Goal: Task Accomplishment & Management: Use online tool/utility

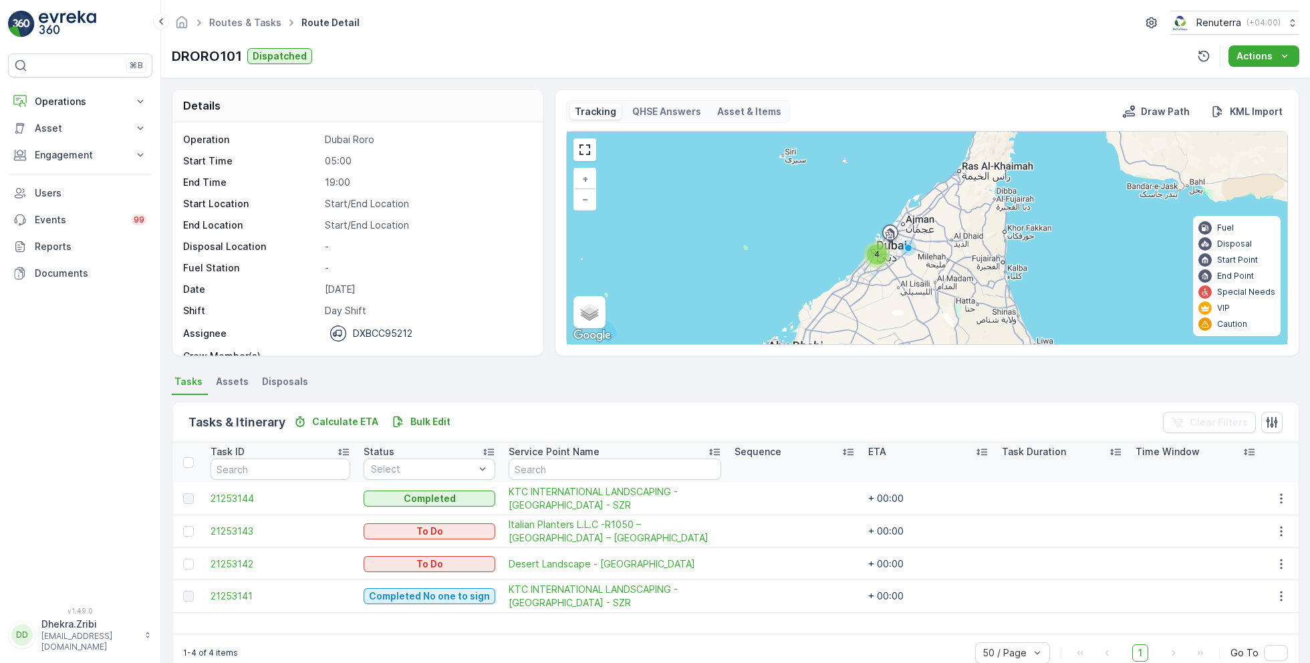
scroll to position [25, 0]
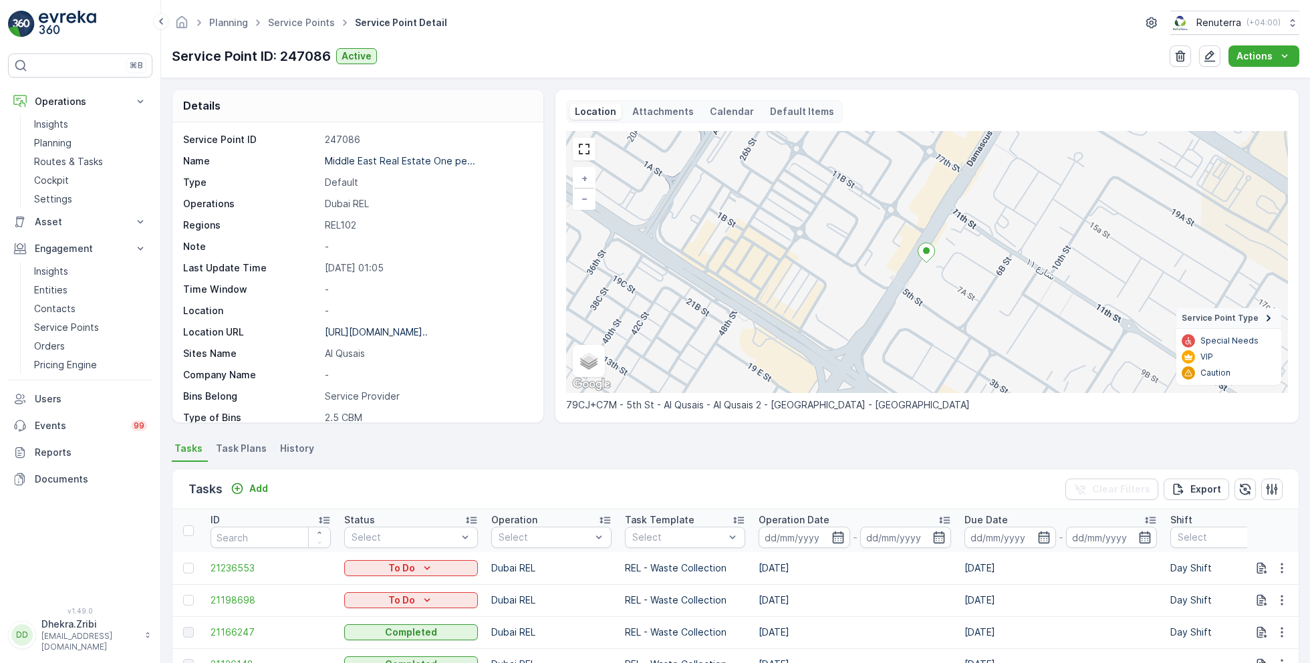
click at [321, 25] on link "Service Points" at bounding box center [301, 22] width 67 height 11
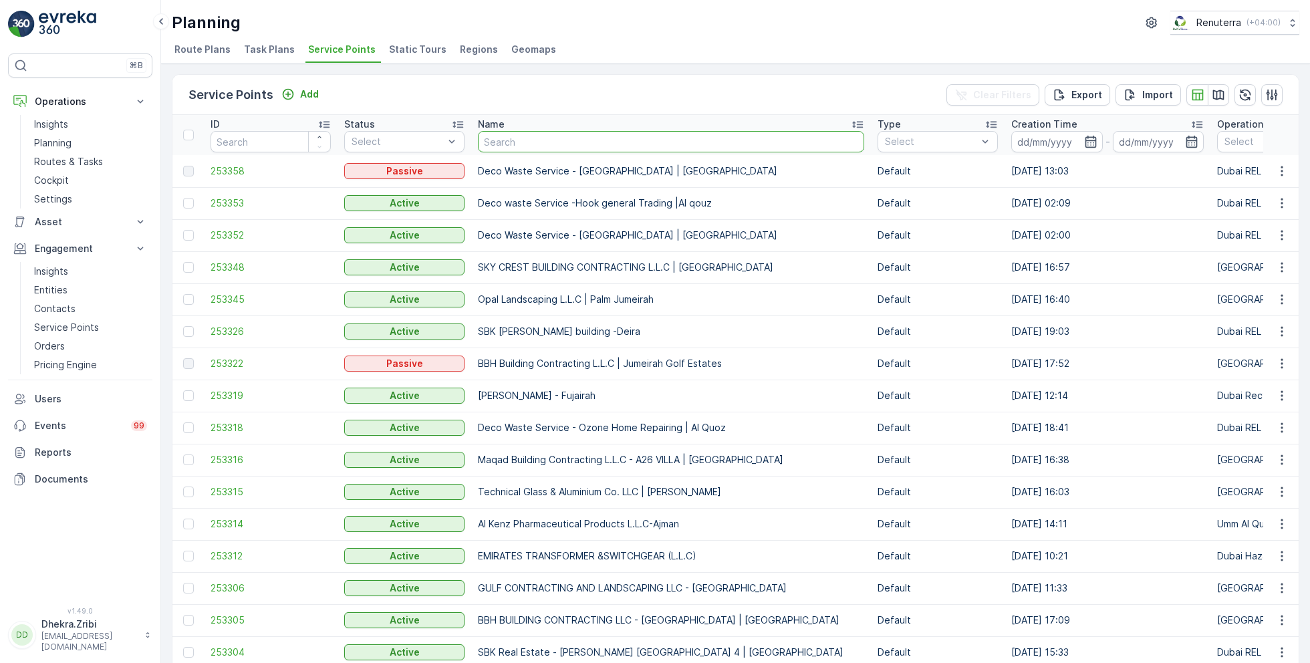
click at [559, 145] on input "text" at bounding box center [671, 141] width 386 height 21
type input "deco"
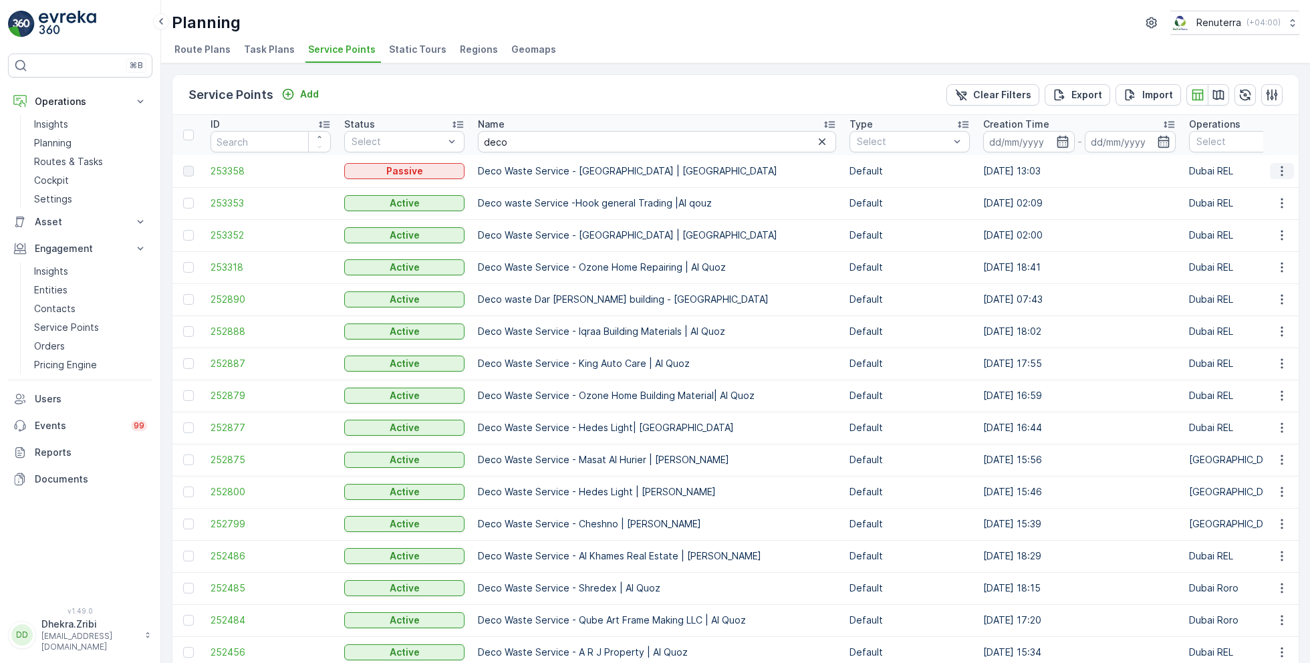
click at [1281, 170] on icon "button" at bounding box center [1282, 171] width 2 height 10
click at [1043, 41] on ul "Route Plans Task Plans Service Points Static Tours Regions Geomaps" at bounding box center [730, 51] width 1117 height 23
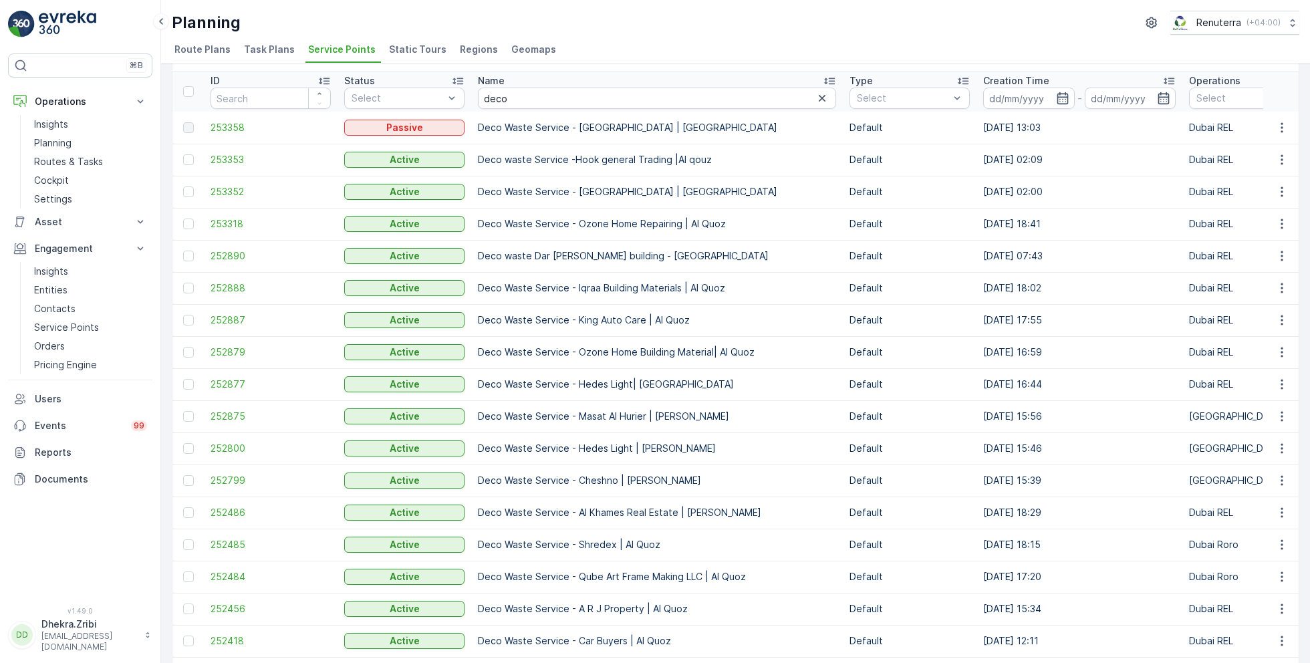
scroll to position [48, 0]
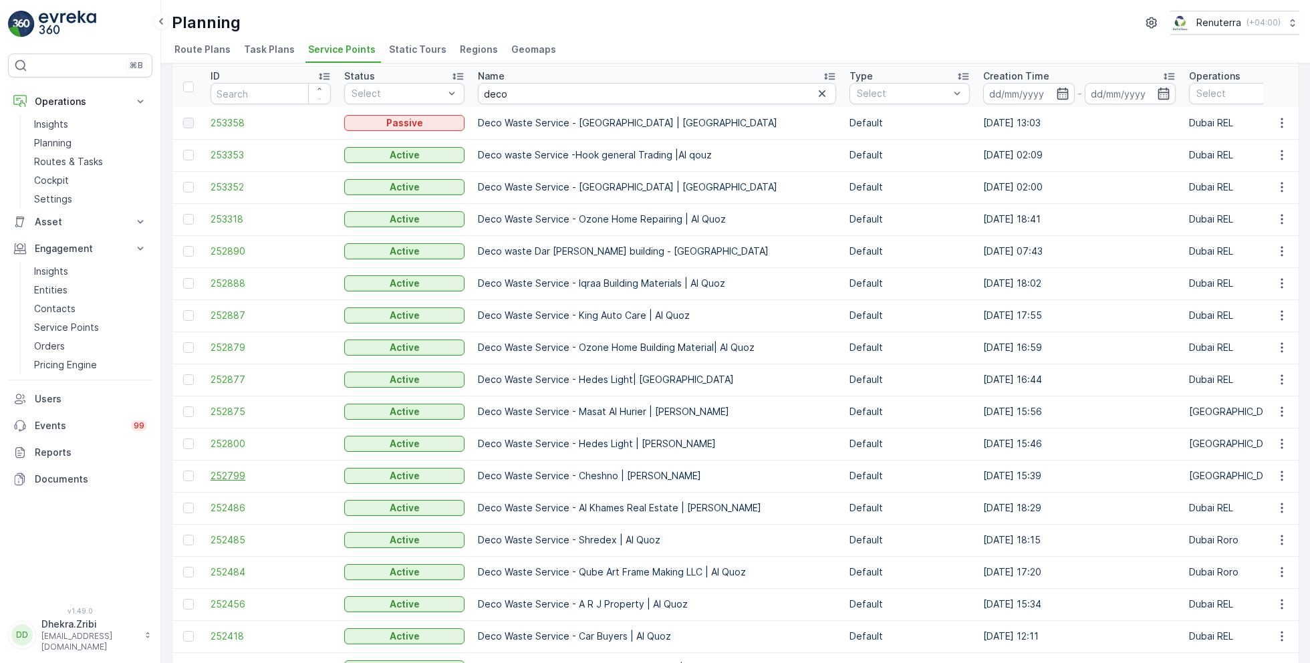
click at [240, 476] on span "252799" at bounding box center [271, 475] width 120 height 13
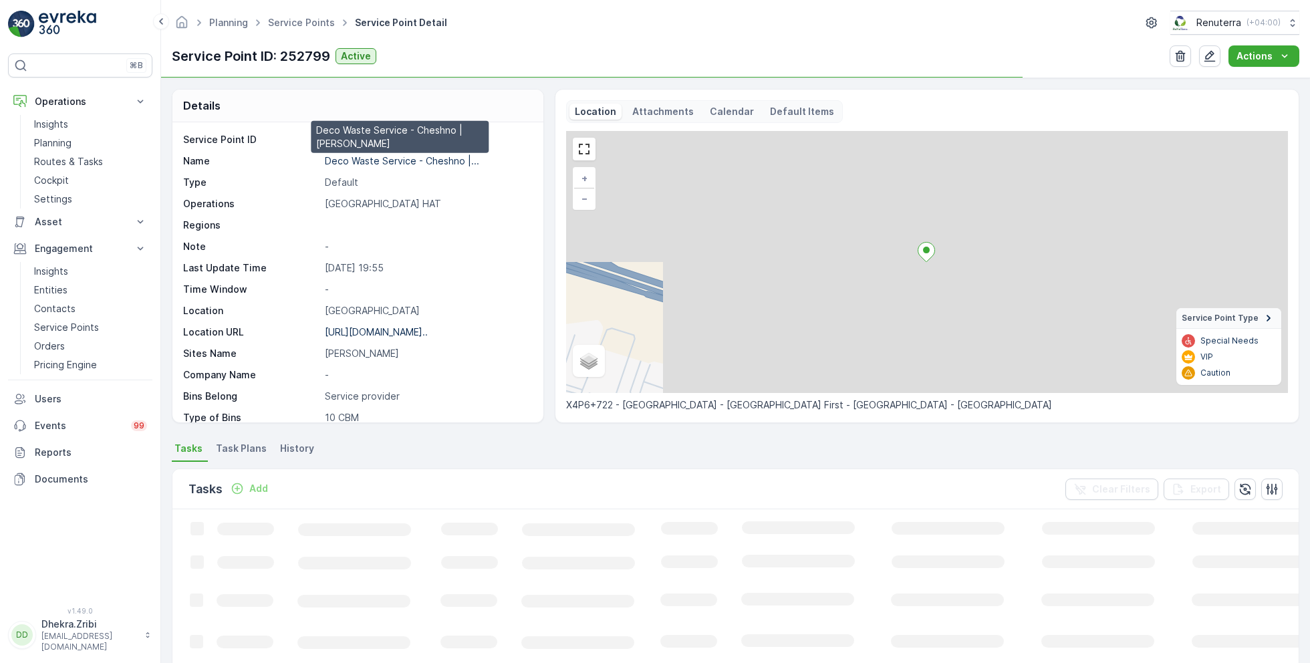
click at [402, 162] on p "Deco Waste Service - Cheshno |..." at bounding box center [402, 160] width 154 height 11
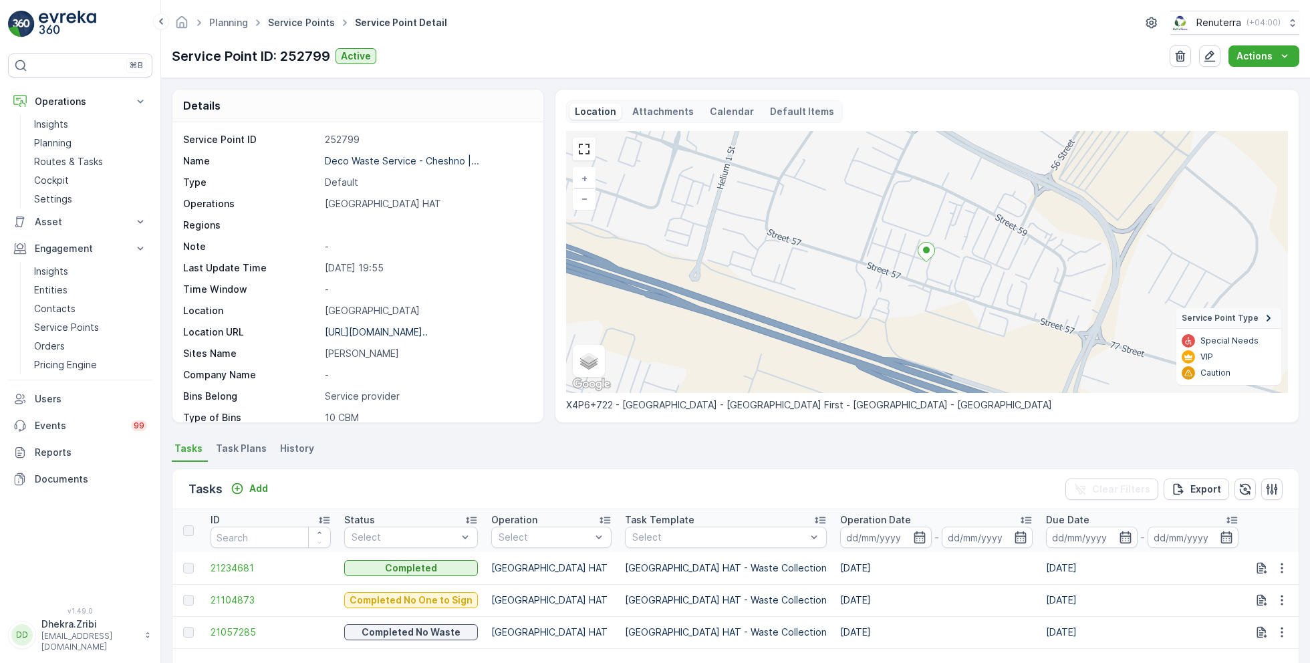
click at [300, 25] on link "Service Points" at bounding box center [301, 22] width 67 height 11
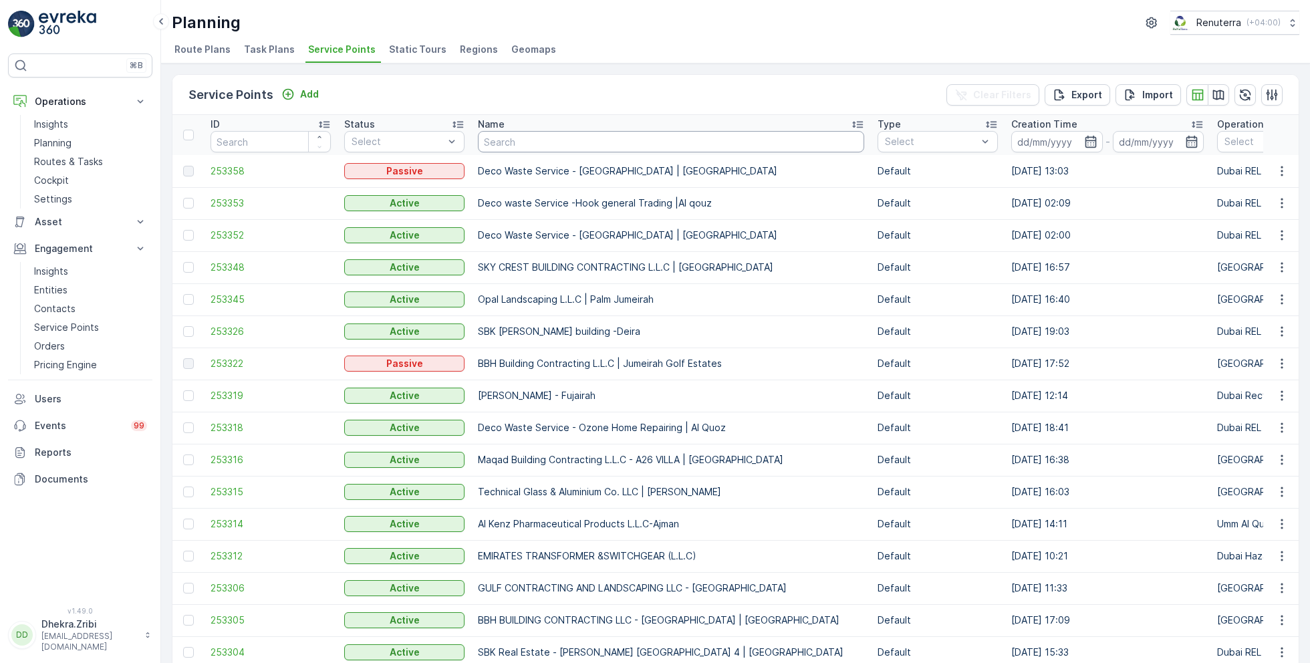
click at [515, 140] on input "text" at bounding box center [671, 141] width 386 height 21
type input "better"
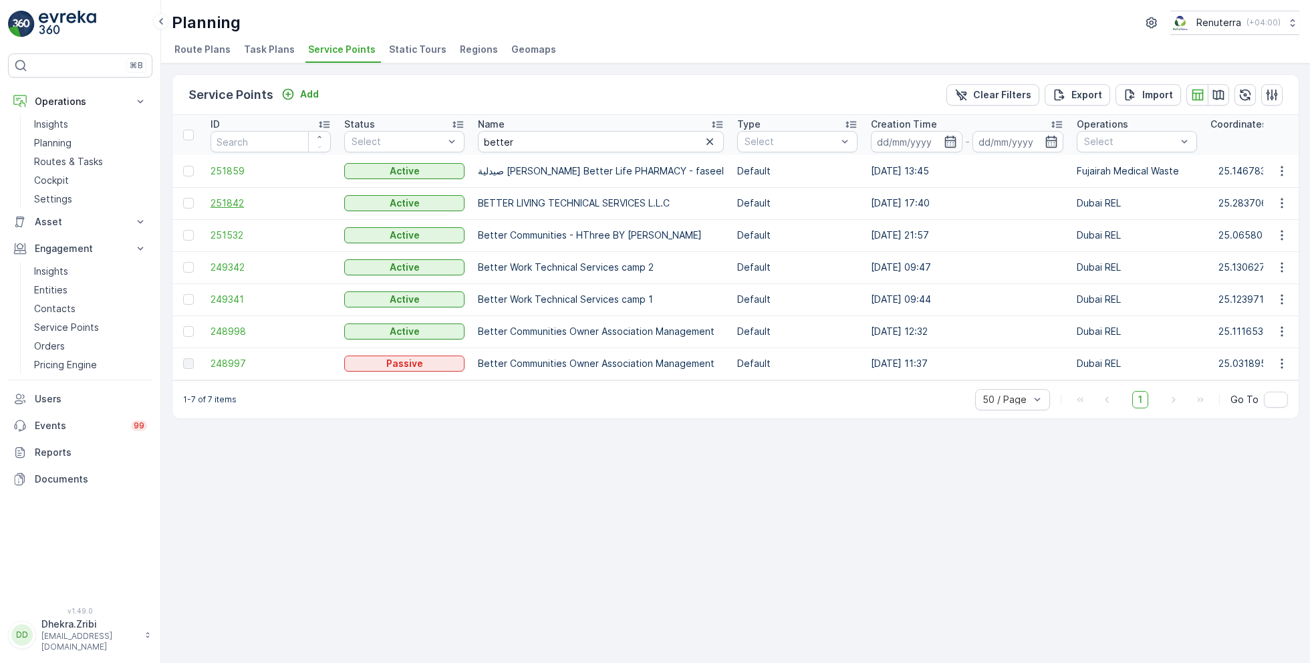
click at [233, 196] on span "251842" at bounding box center [271, 202] width 120 height 13
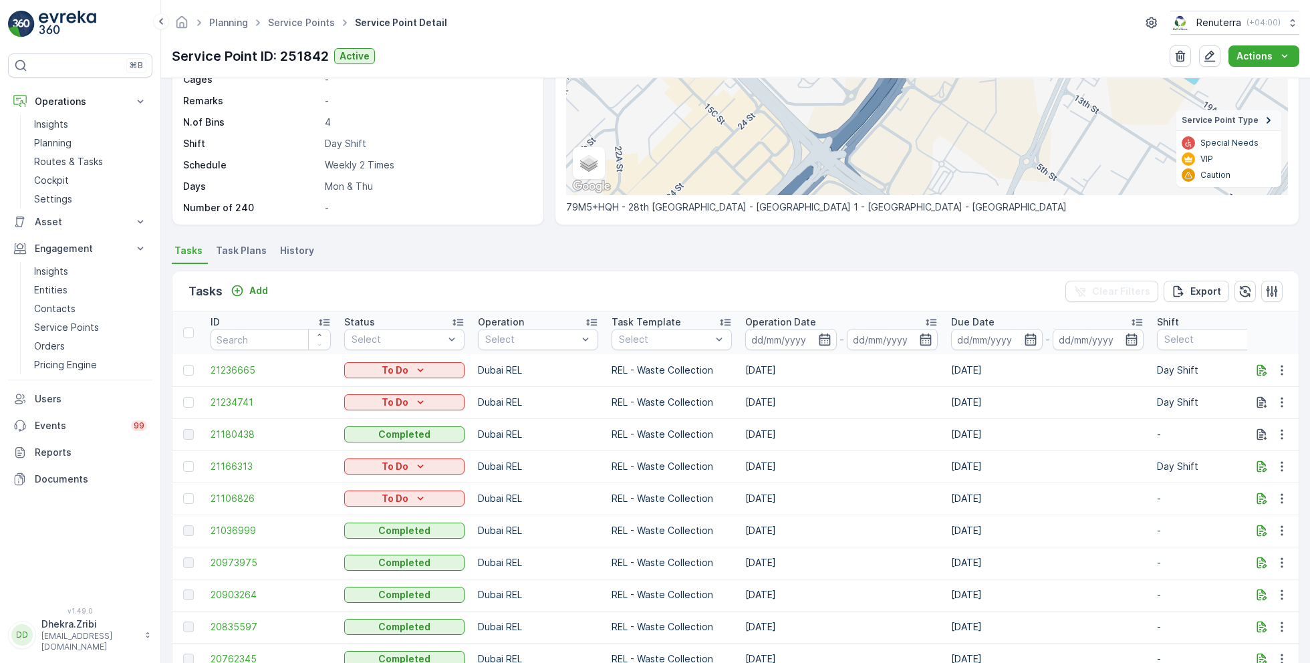
scroll to position [199, 0]
click at [233, 463] on span "21166313" at bounding box center [271, 464] width 120 height 13
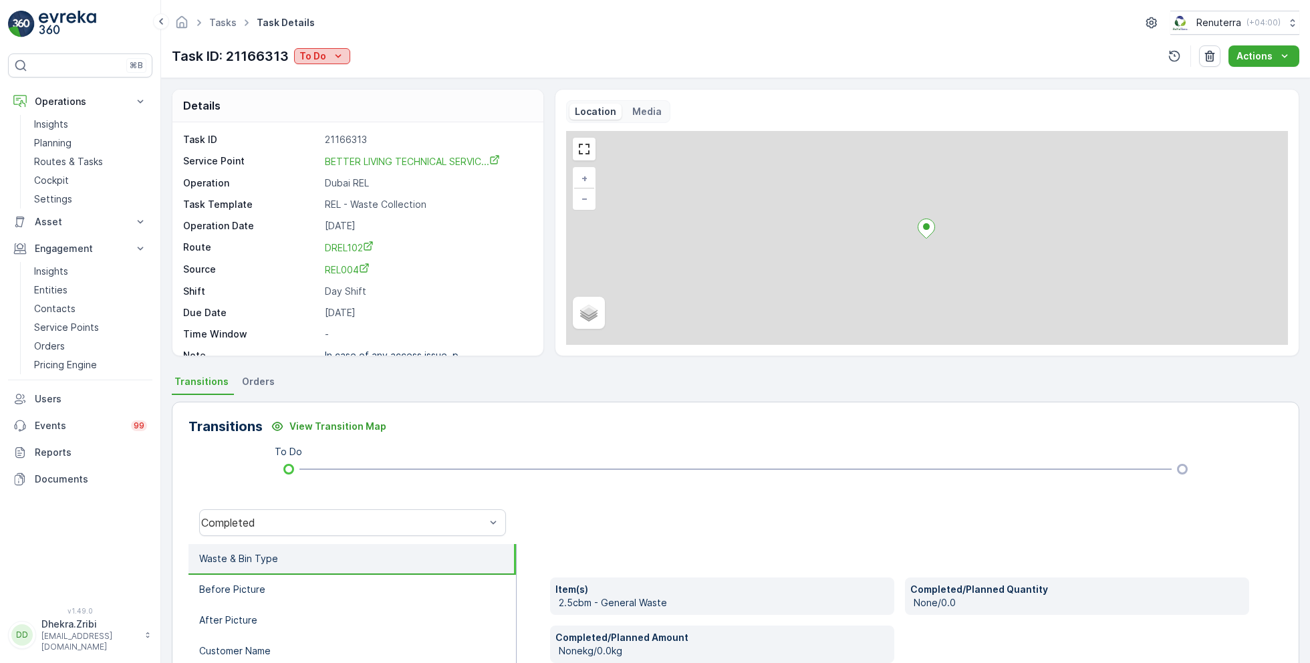
click at [332, 55] on icon "To Do" at bounding box center [338, 55] width 13 height 13
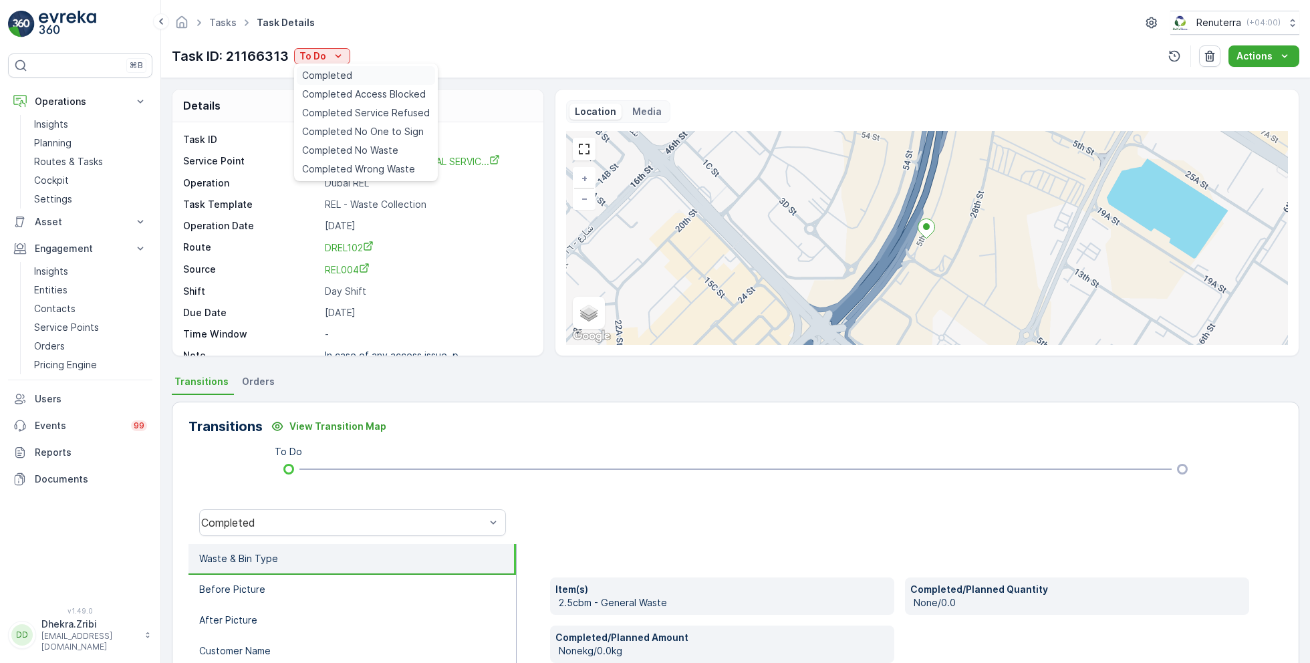
click at [338, 71] on span "Completed" at bounding box center [327, 75] width 50 height 13
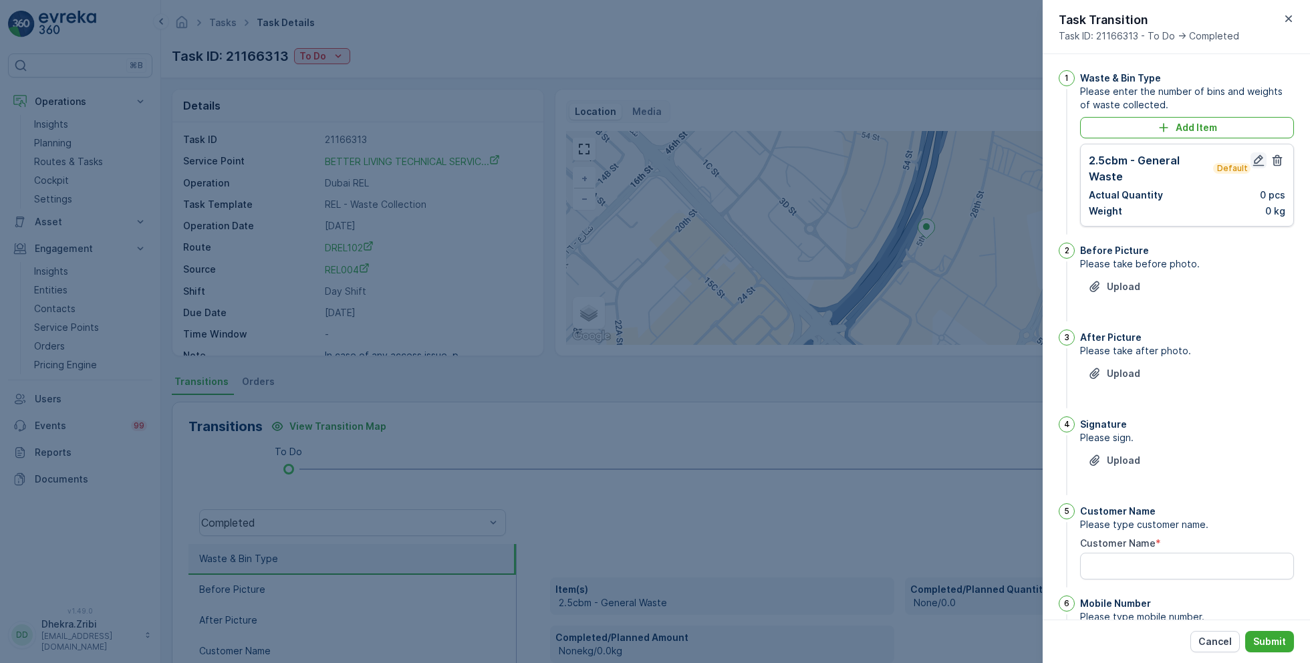
click at [1255, 158] on icon "button" at bounding box center [1258, 160] width 13 height 13
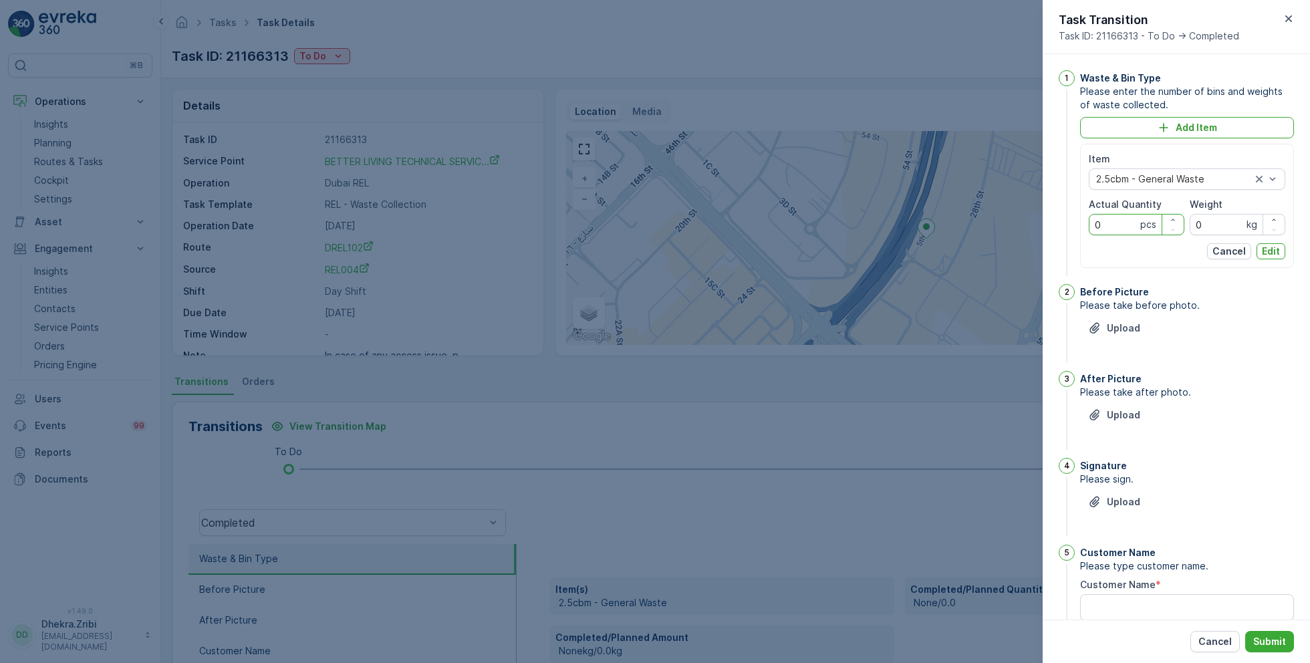
drag, startPoint x: 1104, startPoint y: 224, endPoint x: 1053, endPoint y: 224, distance: 51.5
click at [1053, 224] on div "1 Waste & Bin Type Please enter the number of bins and weights of waste collect…" at bounding box center [1176, 336] width 267 height 565
type Quantity "5"
click at [1269, 253] on p "Edit" at bounding box center [1271, 251] width 18 height 13
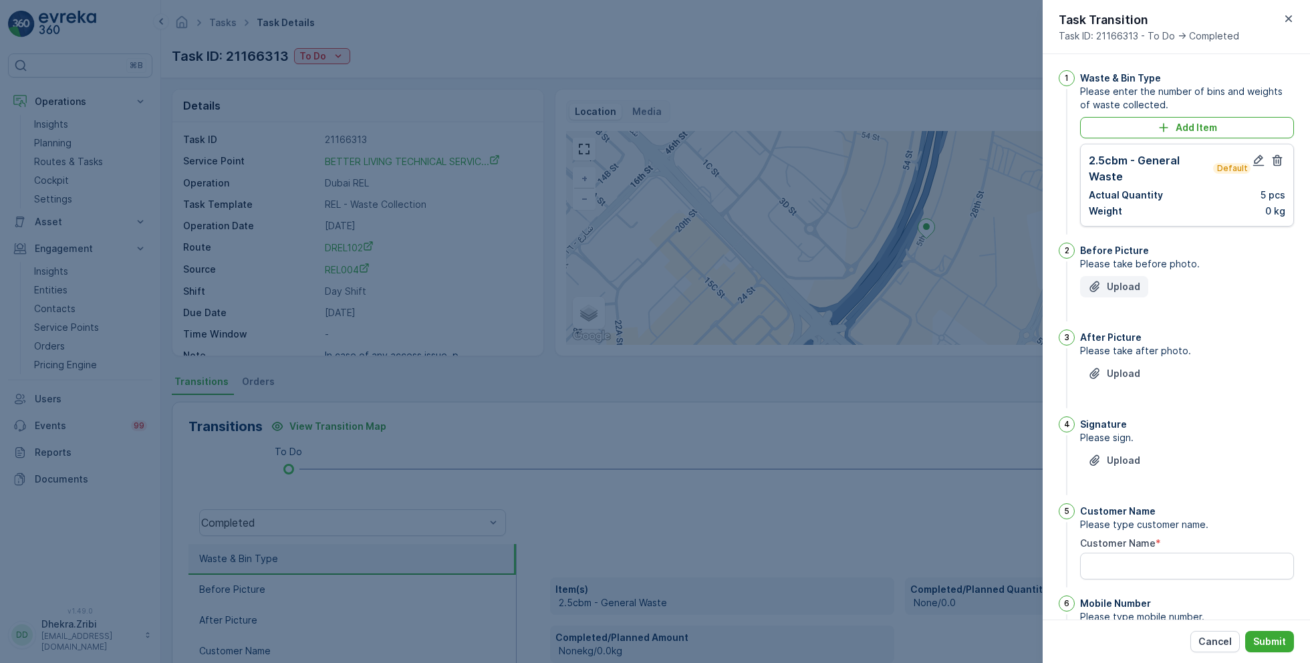
click at [1122, 287] on p "Upload" at bounding box center [1123, 286] width 33 height 13
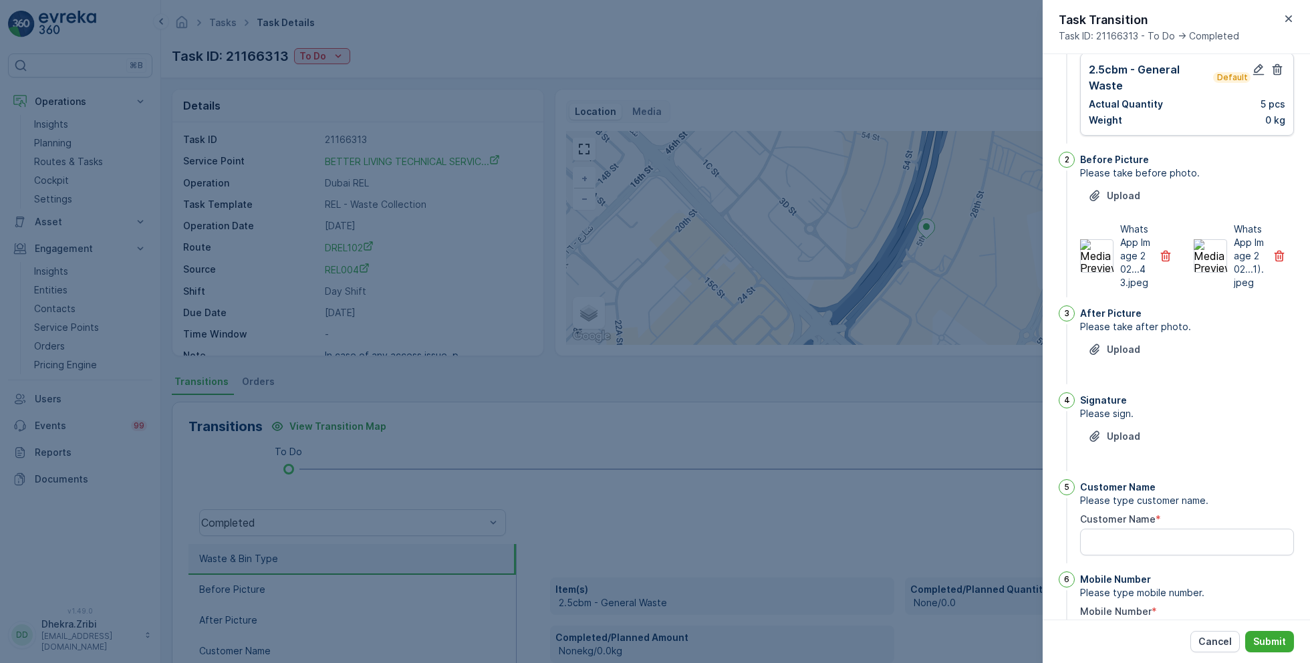
scroll to position [94, 0]
click at [1119, 357] on button "Upload" at bounding box center [1114, 346] width 68 height 21
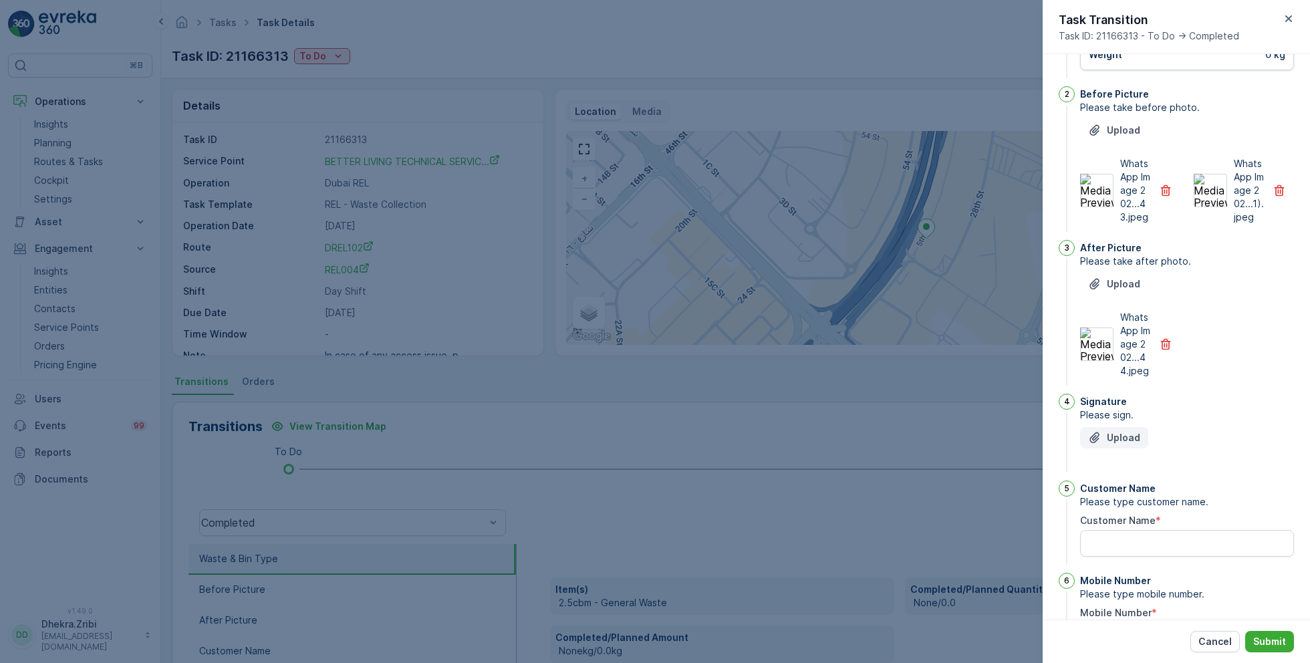
scroll to position [158, 0]
click at [1107, 443] on p "Upload" at bounding box center [1123, 436] width 33 height 13
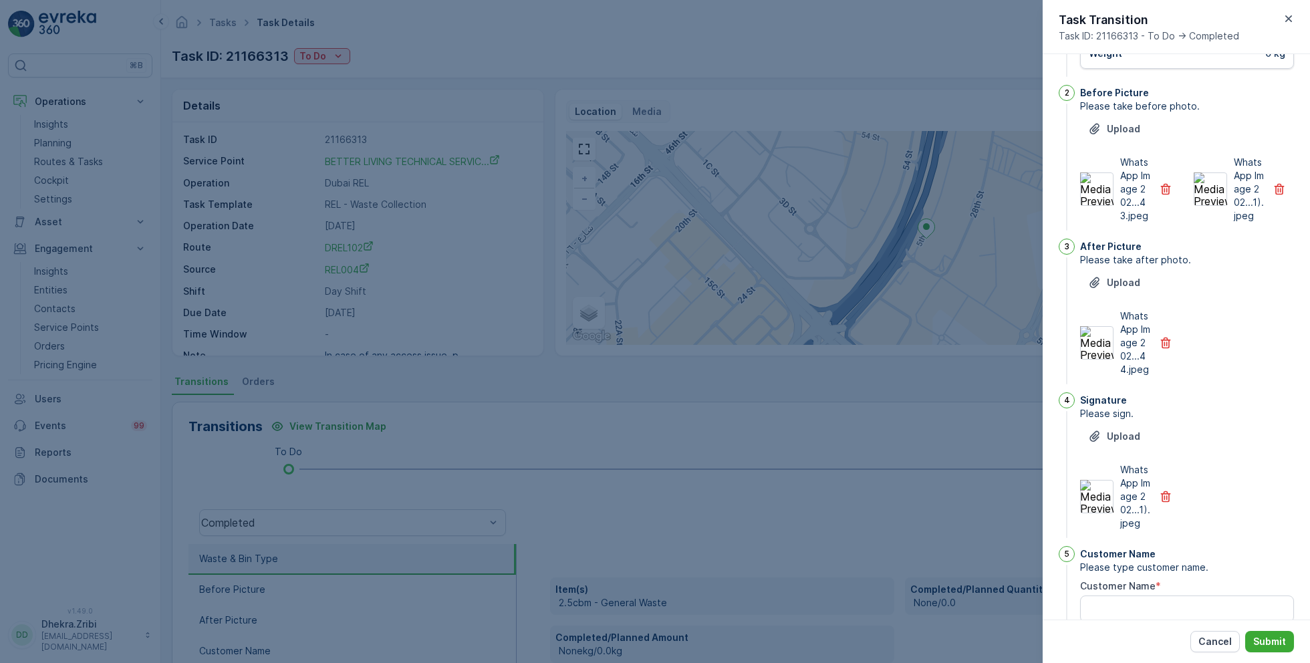
scroll to position [329, 0]
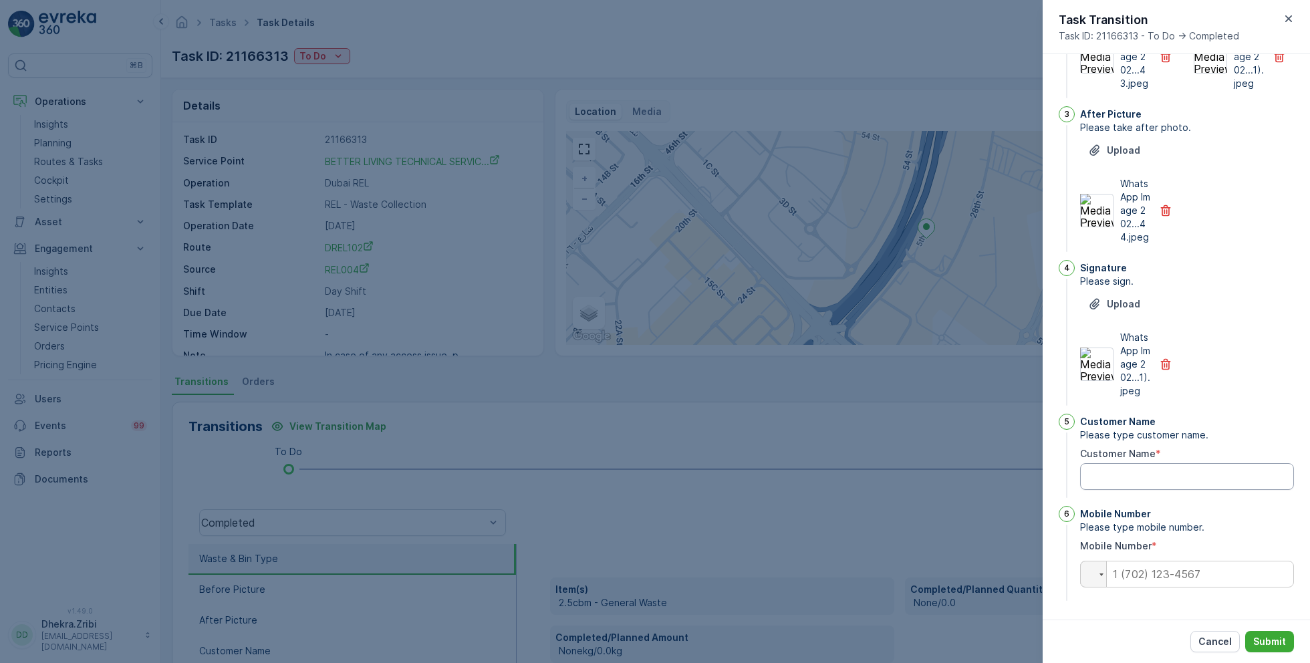
click at [1135, 479] on Name "Customer Name" at bounding box center [1187, 476] width 214 height 27
type Name "Better Living"
click at [1135, 571] on input "tel" at bounding box center [1187, 574] width 214 height 27
type input "0"
click at [1269, 647] on p "Submit" at bounding box center [1269, 641] width 33 height 13
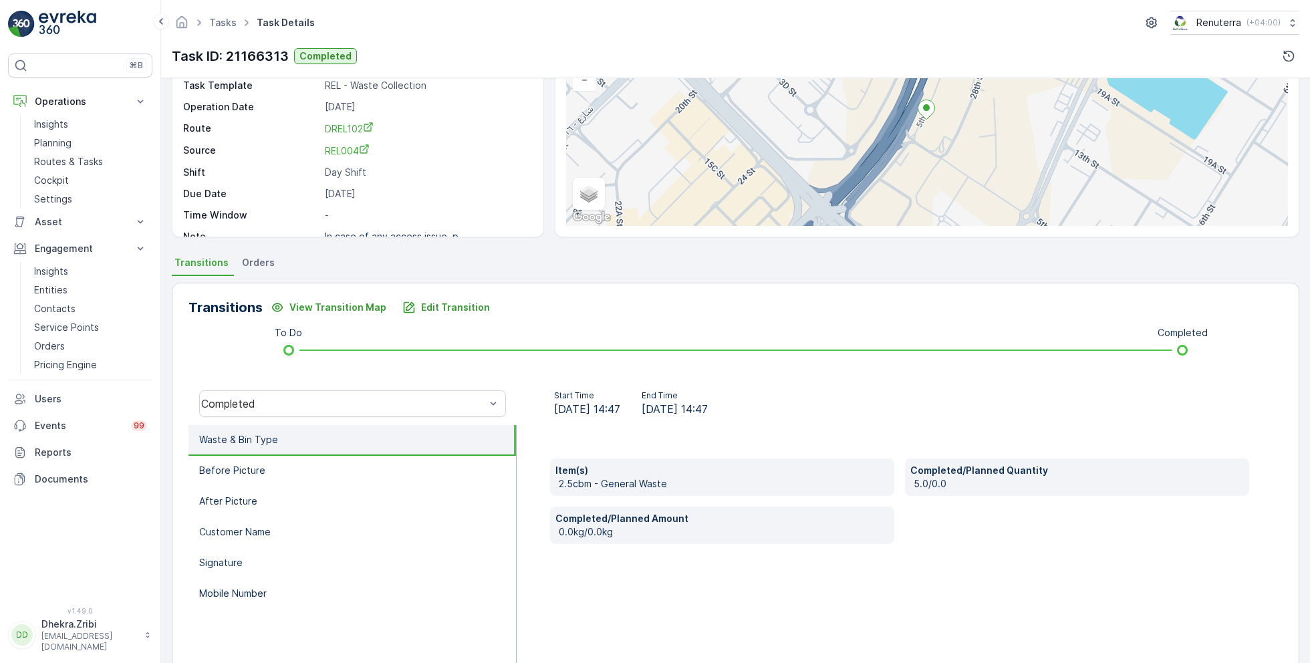
scroll to position [178, 0]
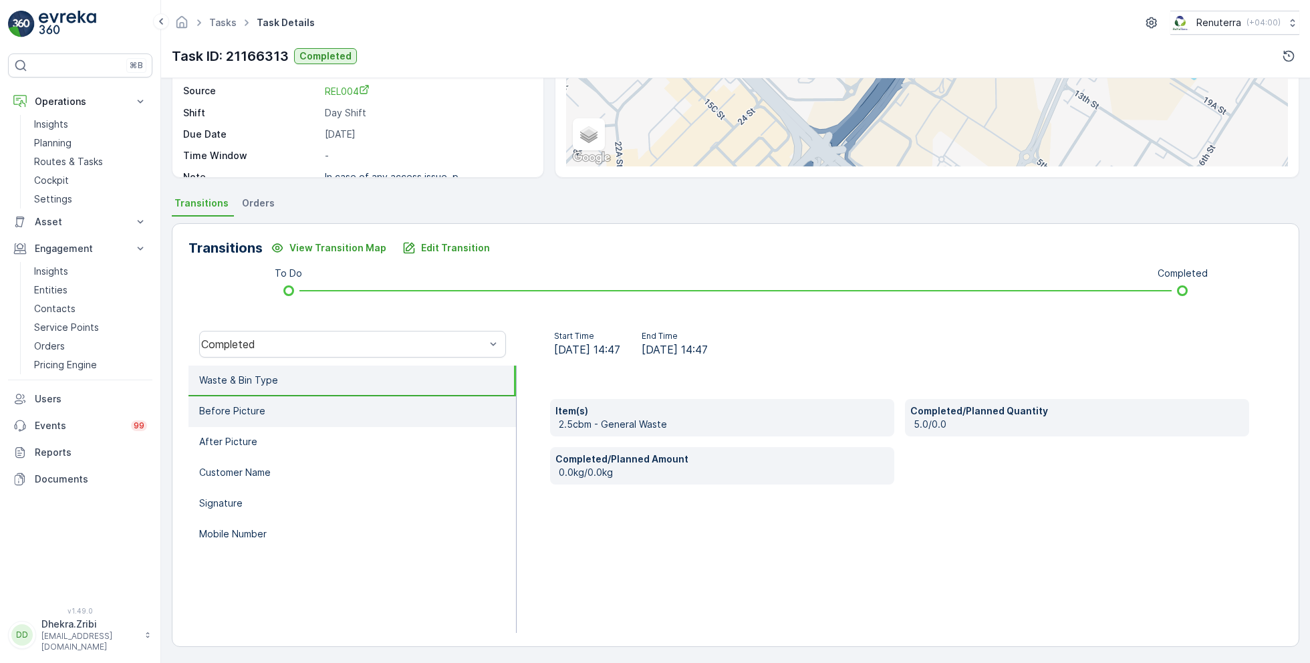
click at [309, 398] on li "Before Picture" at bounding box center [351, 411] width 327 height 31
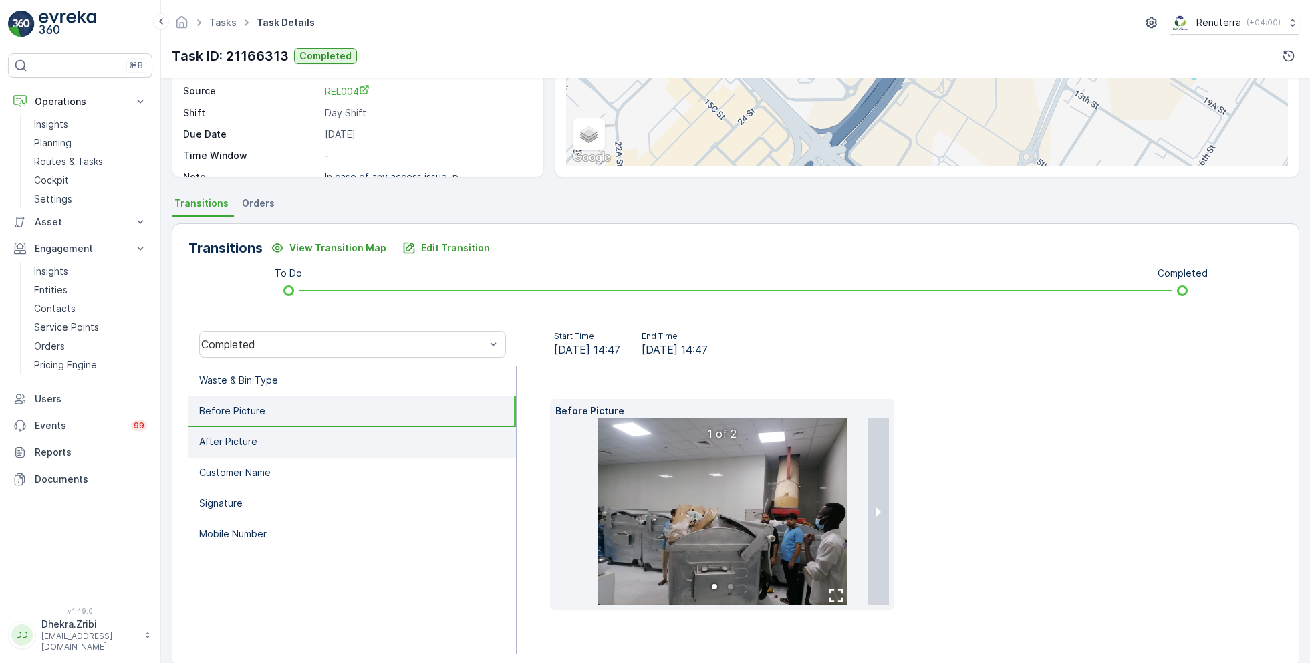
click at [253, 436] on p "After Picture" at bounding box center [228, 441] width 58 height 13
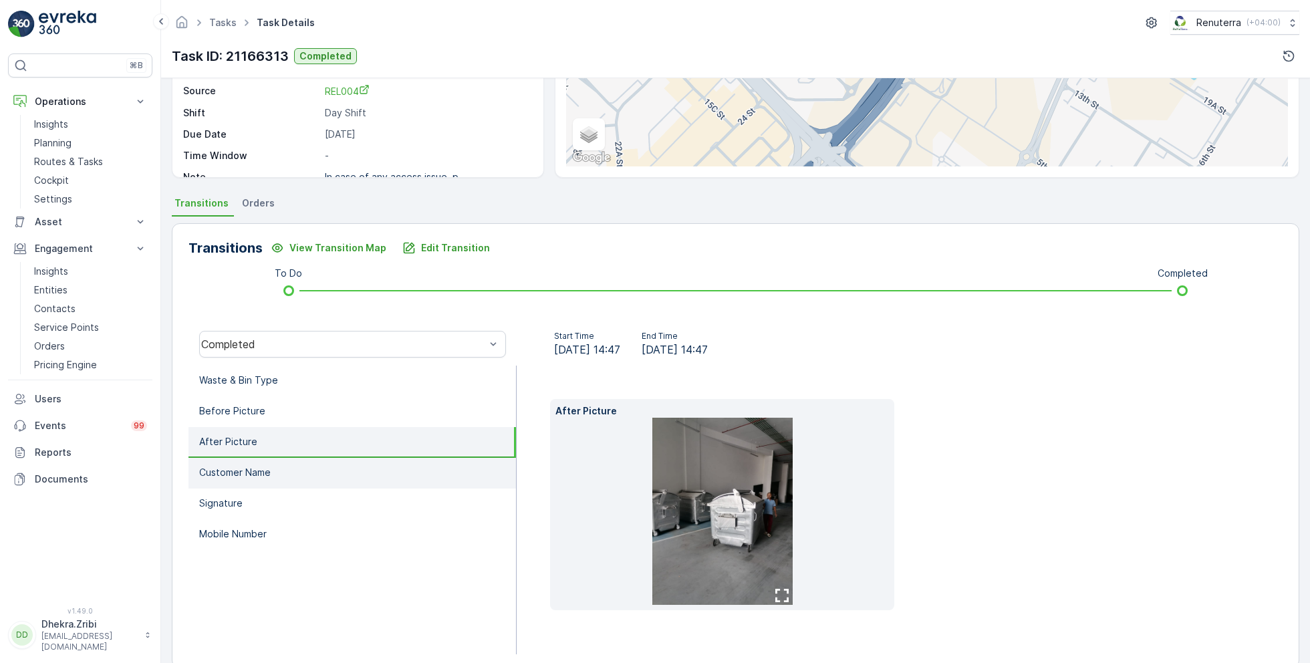
click at [258, 458] on li "Customer Name" at bounding box center [351, 473] width 327 height 31
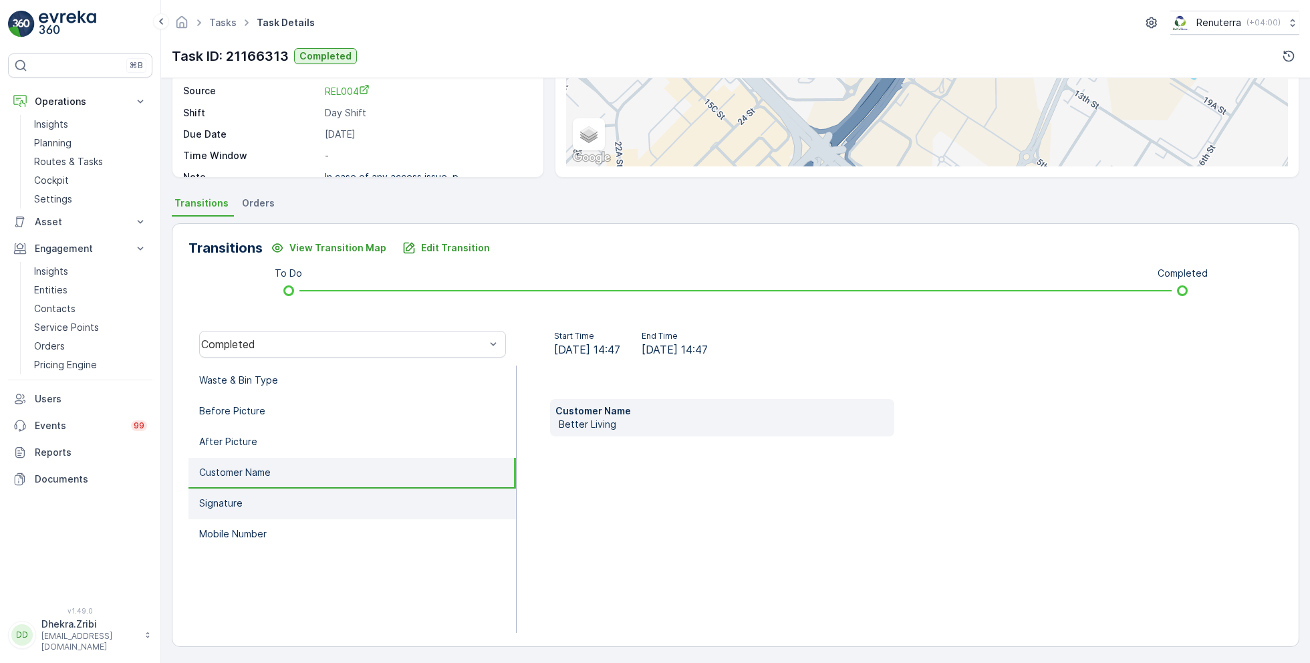
click at [256, 491] on li "Signature" at bounding box center [351, 504] width 327 height 31
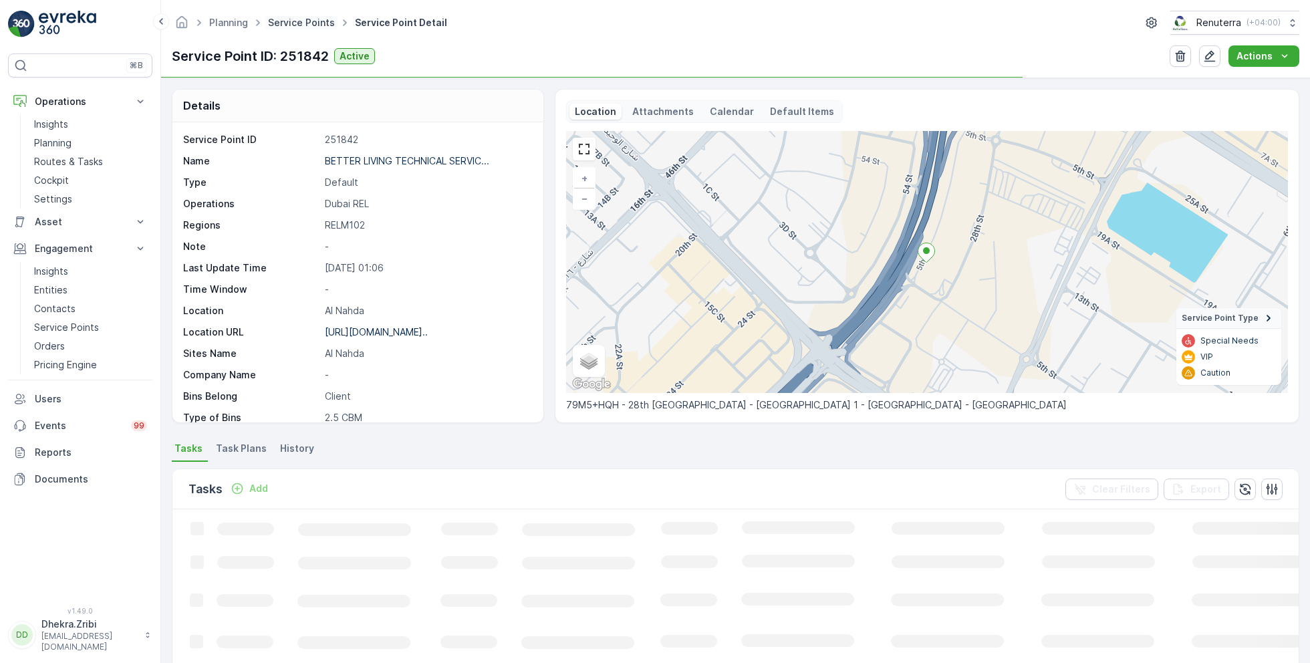
click at [282, 22] on link "Service Points" at bounding box center [301, 22] width 67 height 11
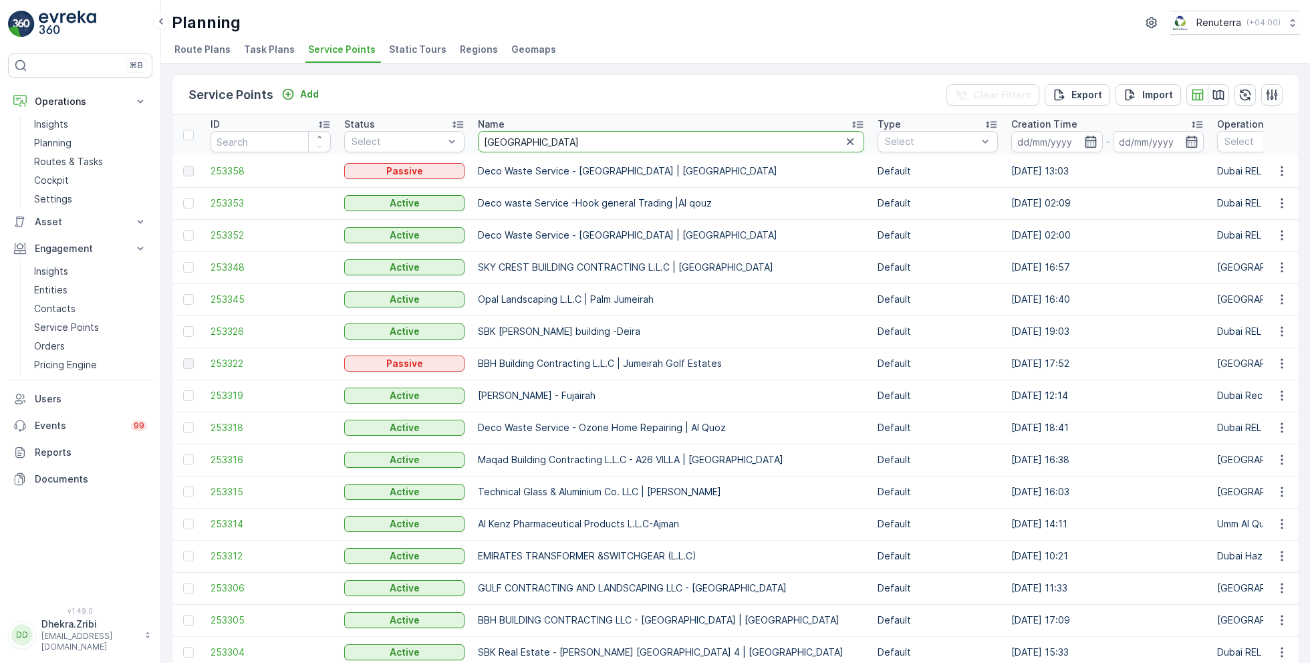
type input "italian"
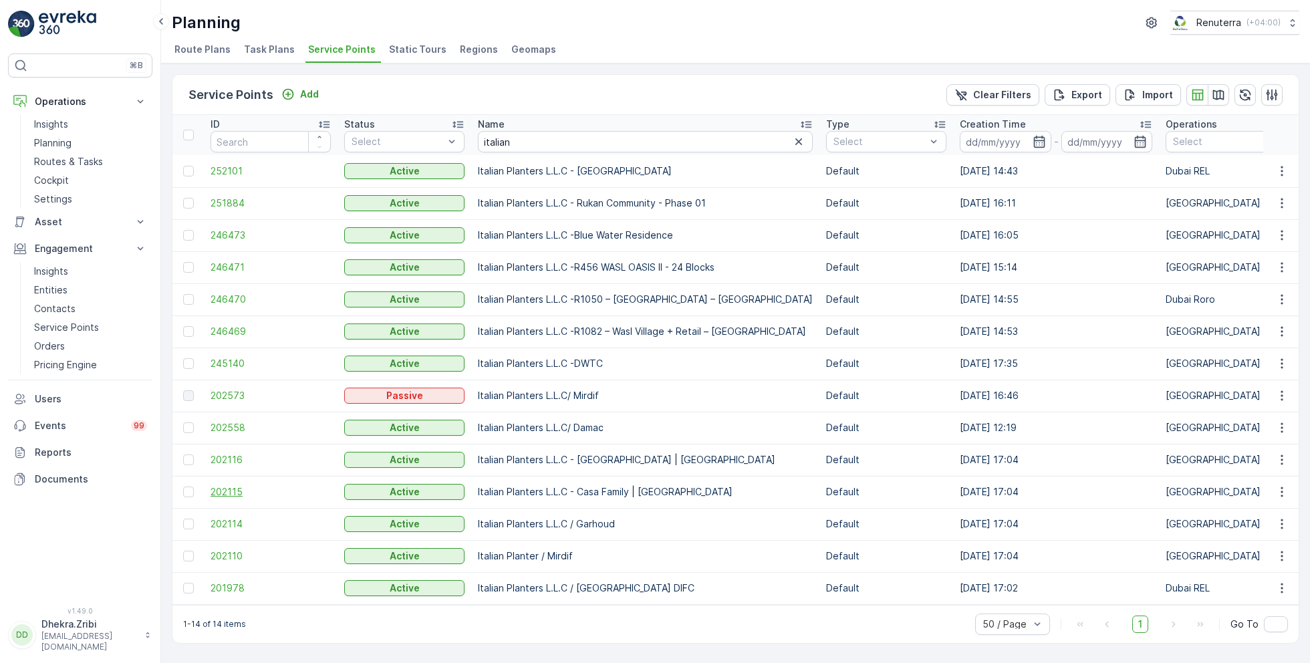
click at [232, 489] on span "202115" at bounding box center [271, 491] width 120 height 13
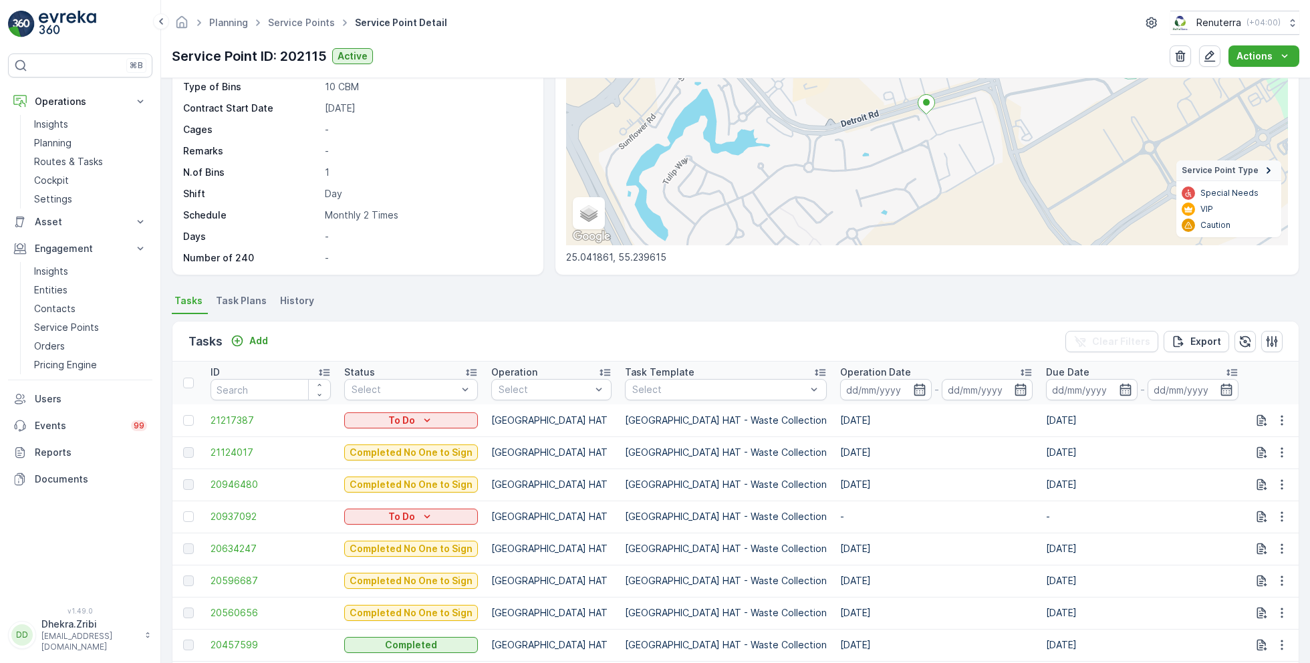
scroll to position [156, 0]
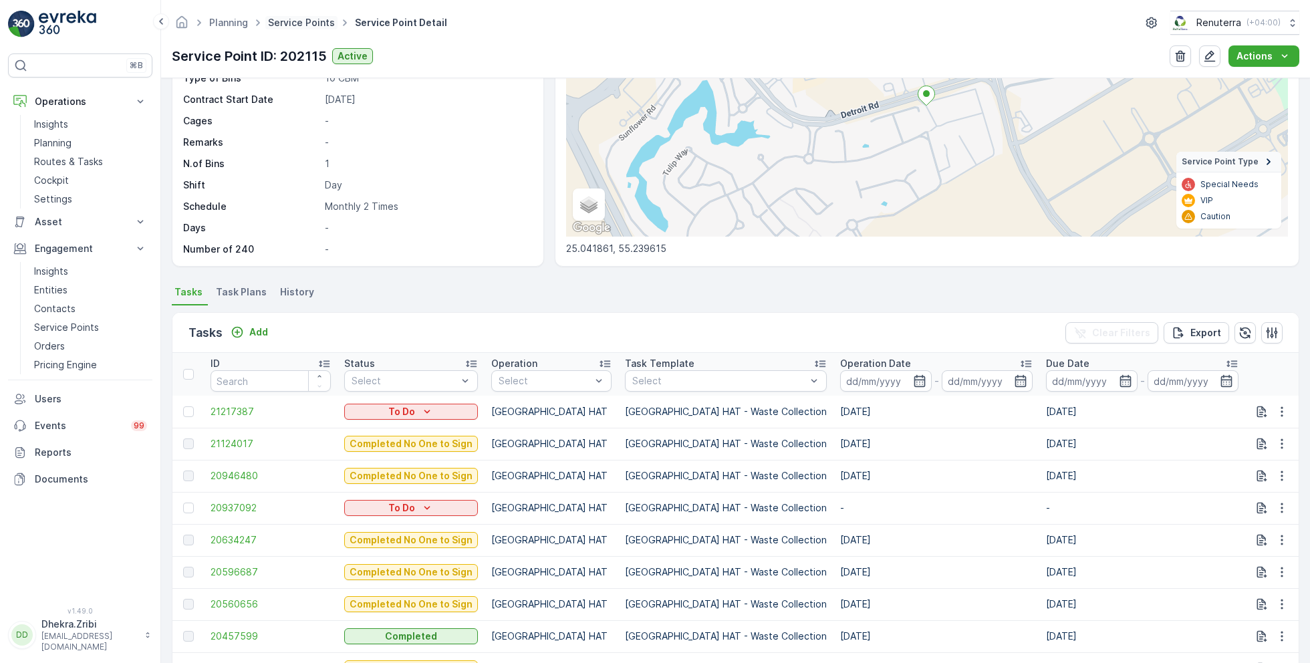
click at [303, 19] on link "Service Points" at bounding box center [301, 22] width 67 height 11
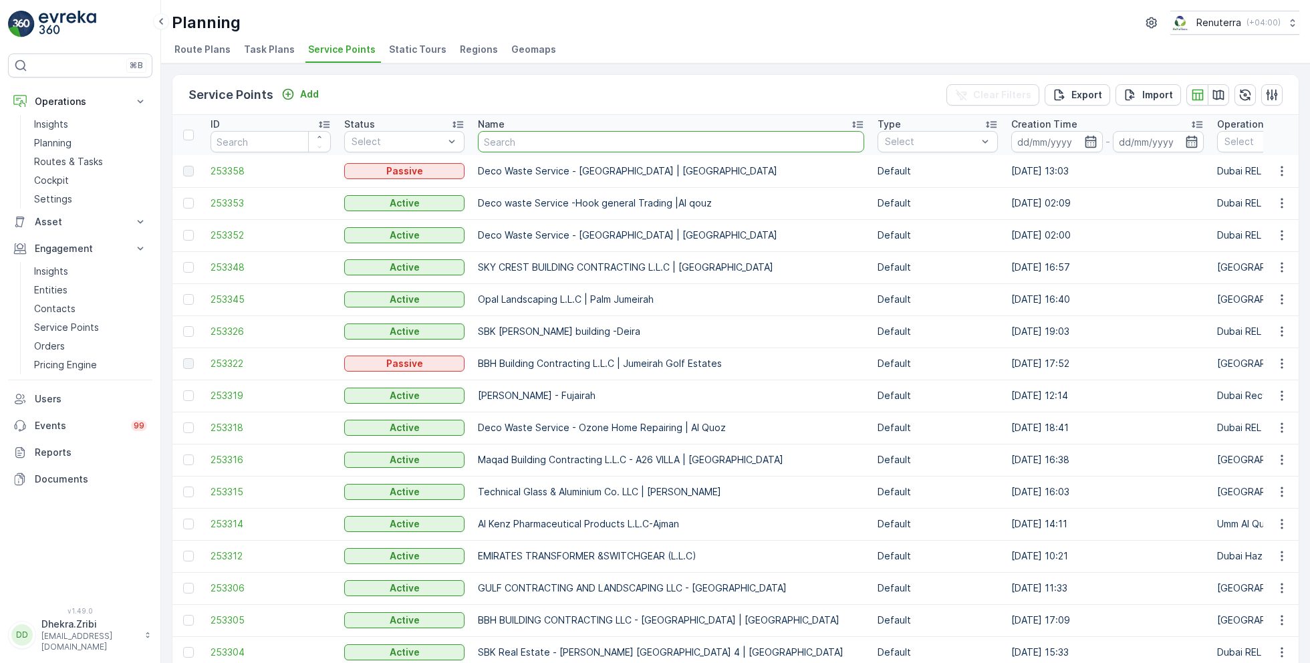
click at [544, 144] on input "text" at bounding box center [671, 141] width 386 height 21
type input "itlian"
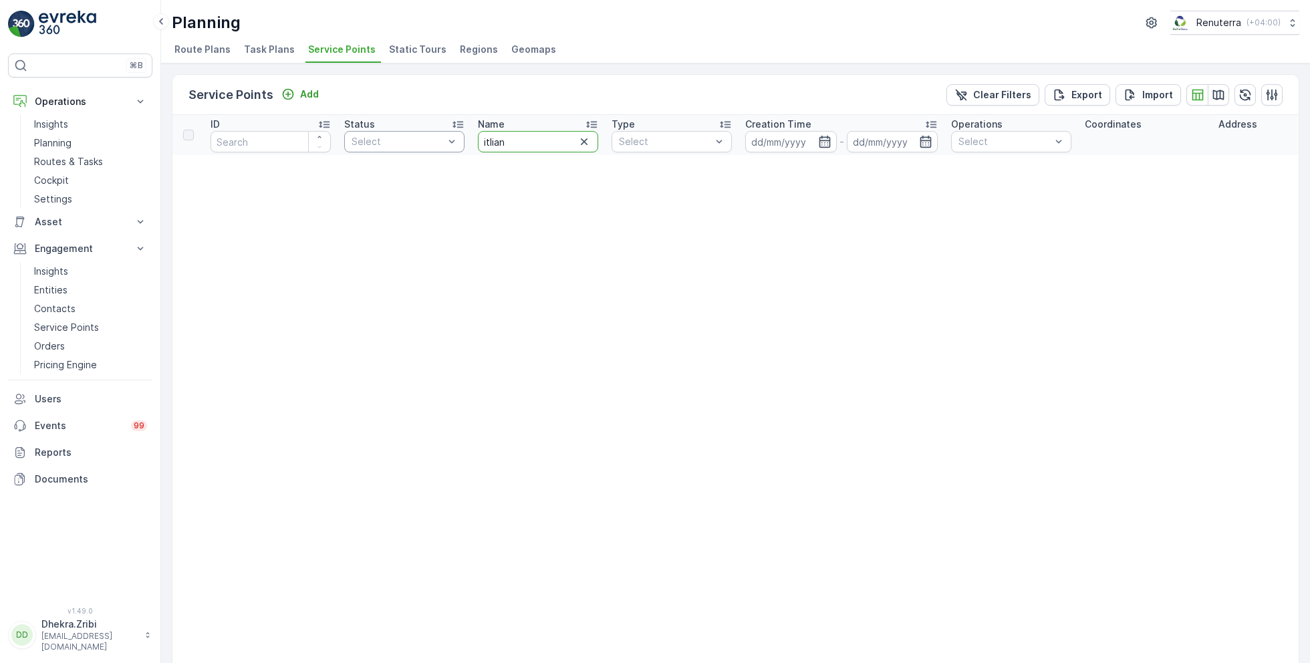
drag, startPoint x: 519, startPoint y: 145, endPoint x: 453, endPoint y: 144, distance: 65.5
type input "italian"
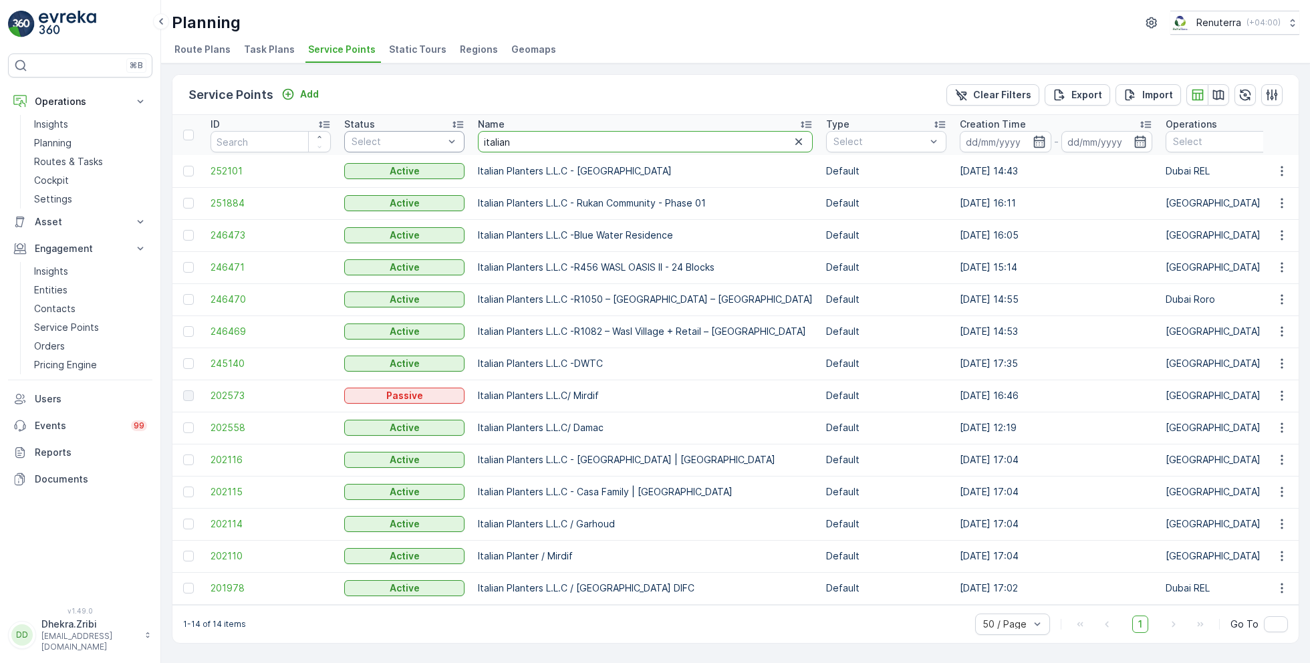
drag, startPoint x: 531, startPoint y: 136, endPoint x: 438, endPoint y: 136, distance: 92.9
type input "besix"
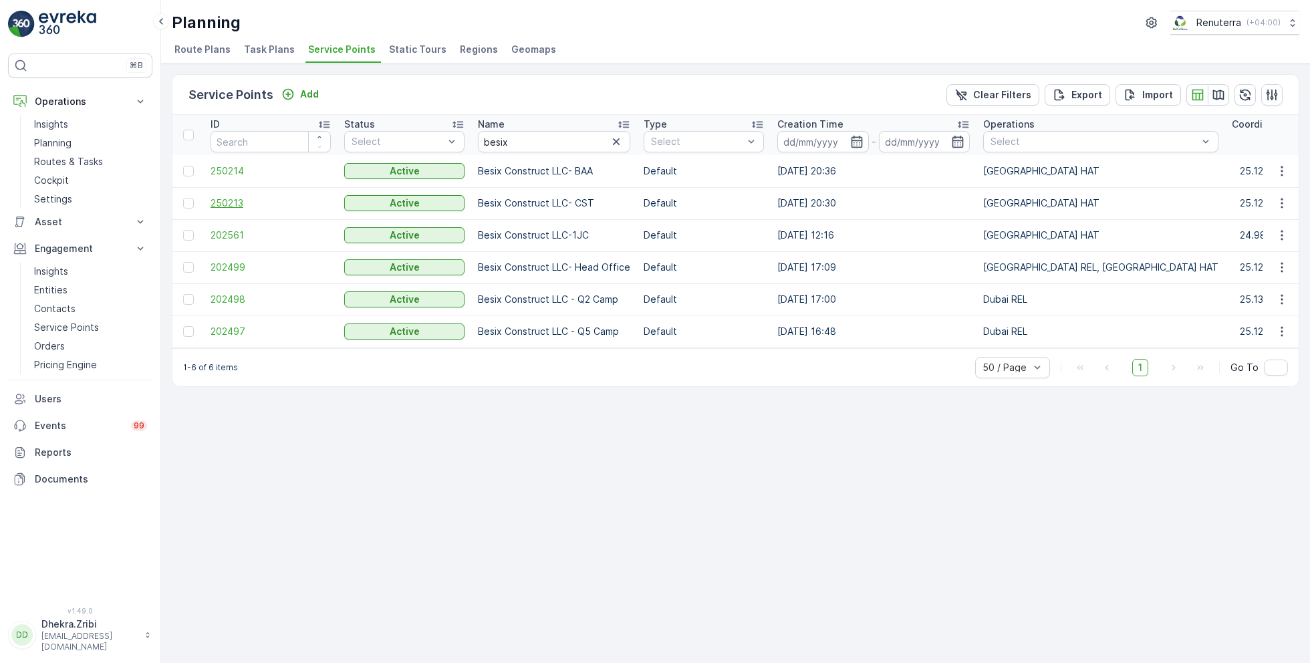
click at [232, 201] on span "250213" at bounding box center [271, 202] width 120 height 13
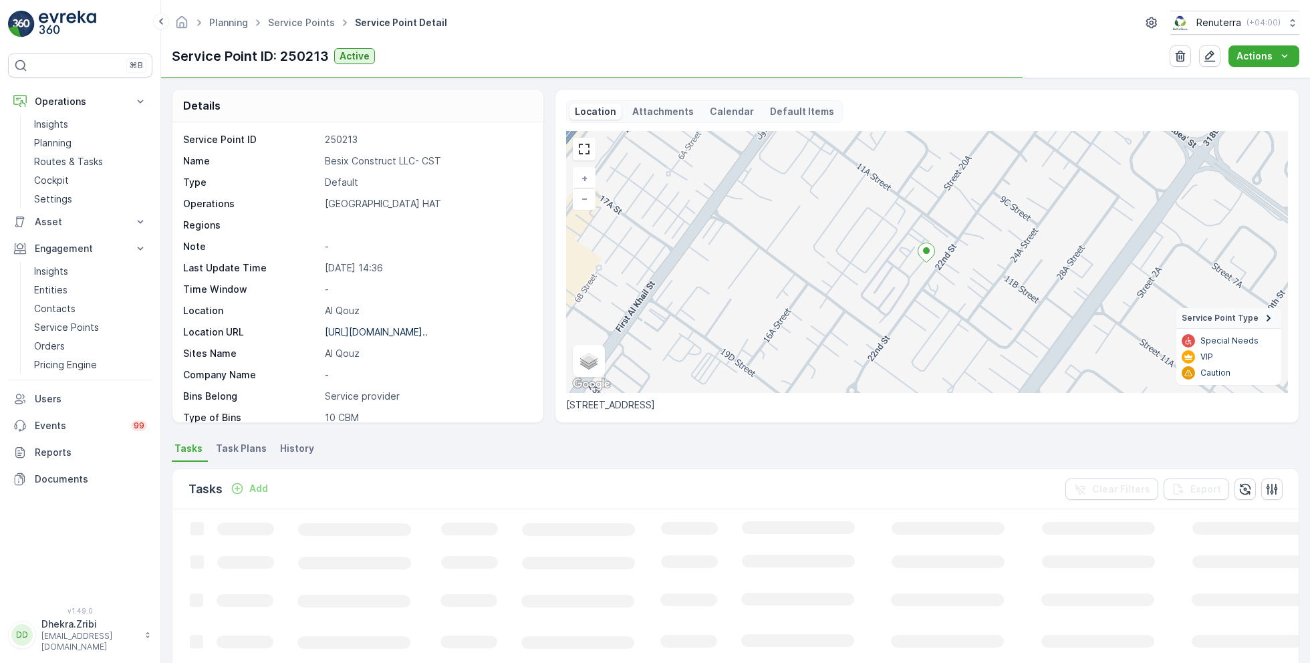
click at [327, 157] on p "Besix Construct LLC- CST" at bounding box center [427, 160] width 205 height 13
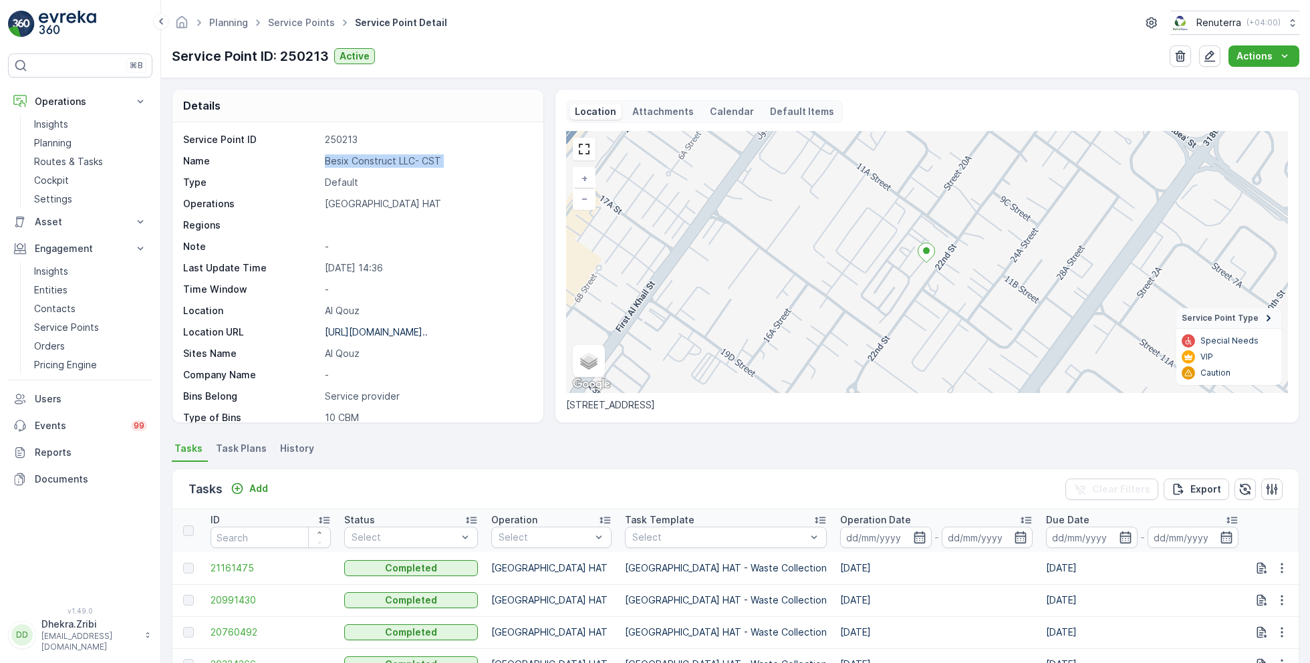
copy p "Besix Construct LLC- CST"
click at [309, 19] on link "Service Points" at bounding box center [301, 22] width 67 height 11
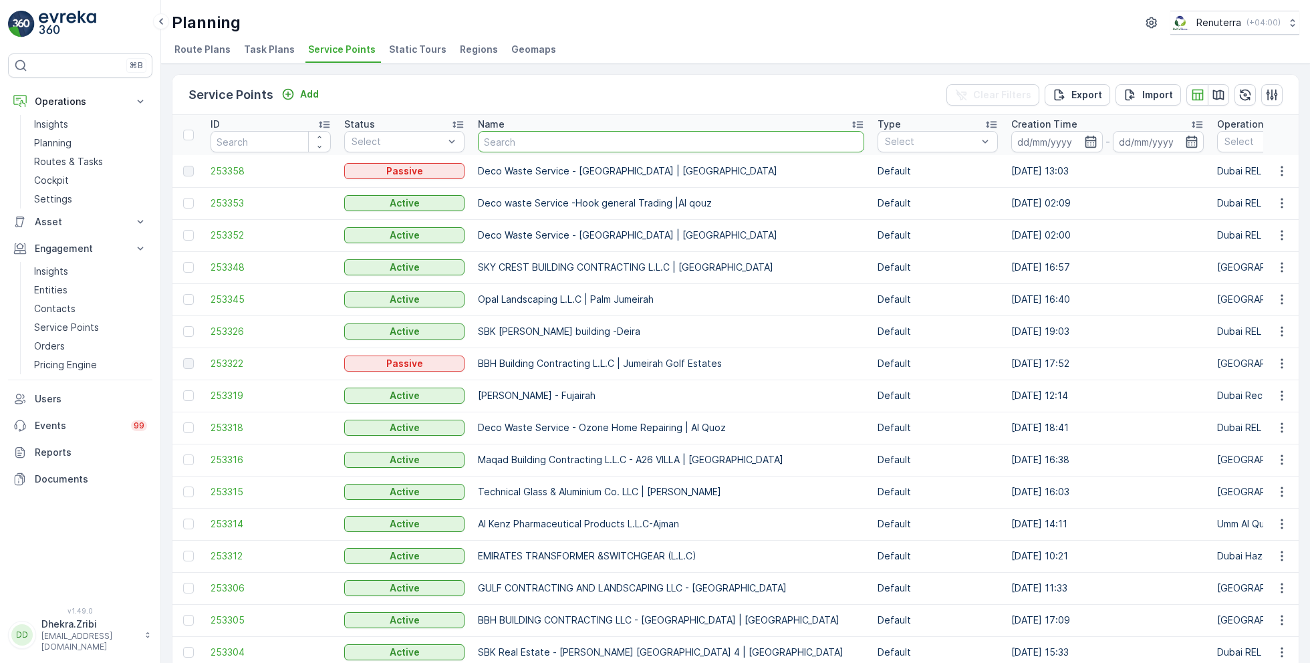
click at [521, 137] on input "text" at bounding box center [671, 141] width 386 height 21
type input "mub"
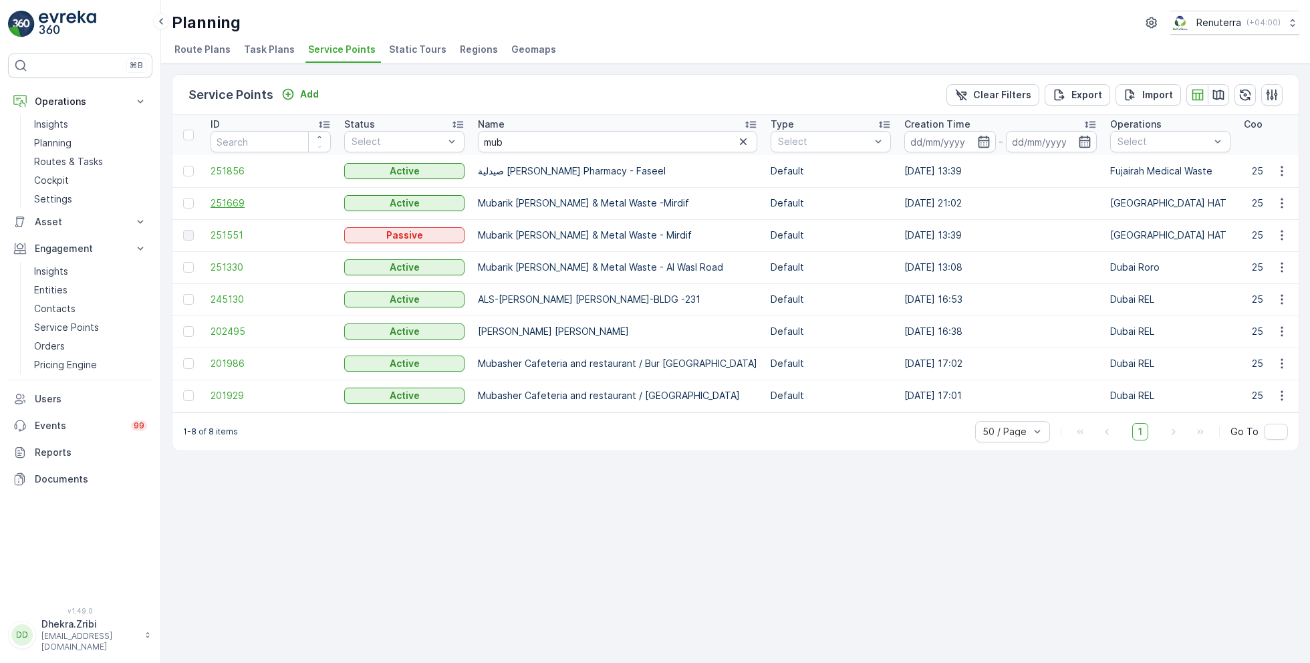
click at [236, 203] on span "251669" at bounding box center [271, 202] width 120 height 13
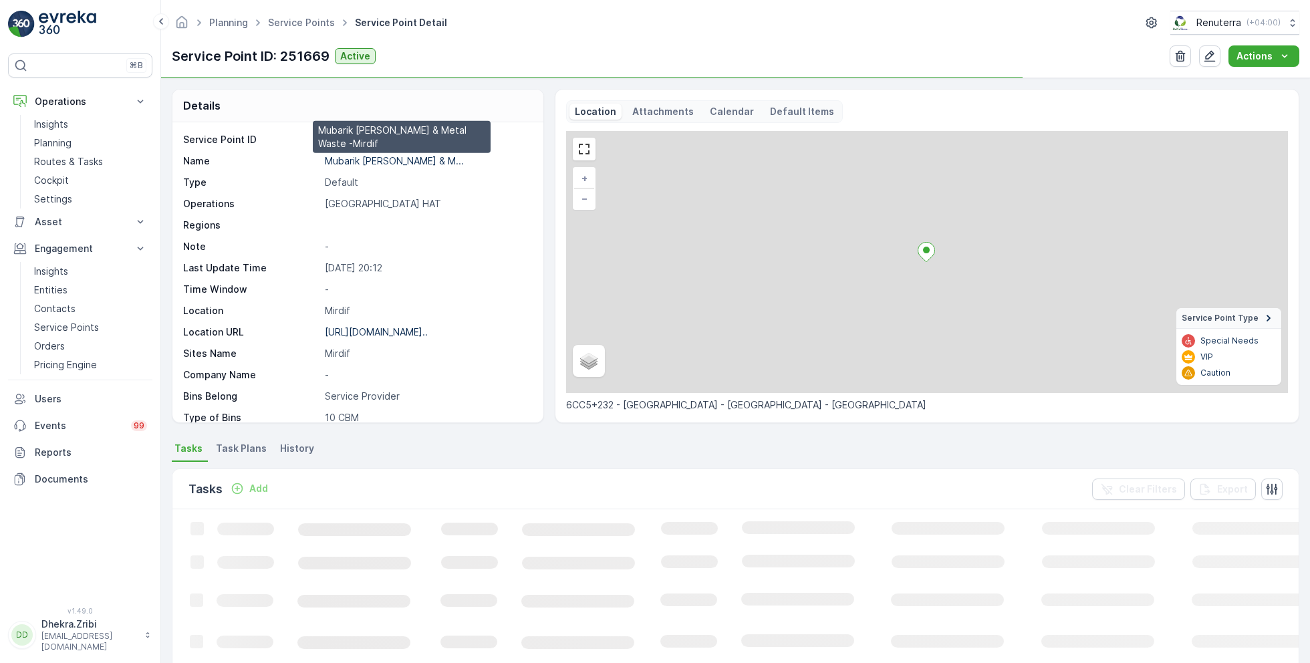
click at [378, 159] on p "Mubarik Abdul Majeed Scrap & M..." at bounding box center [394, 160] width 139 height 11
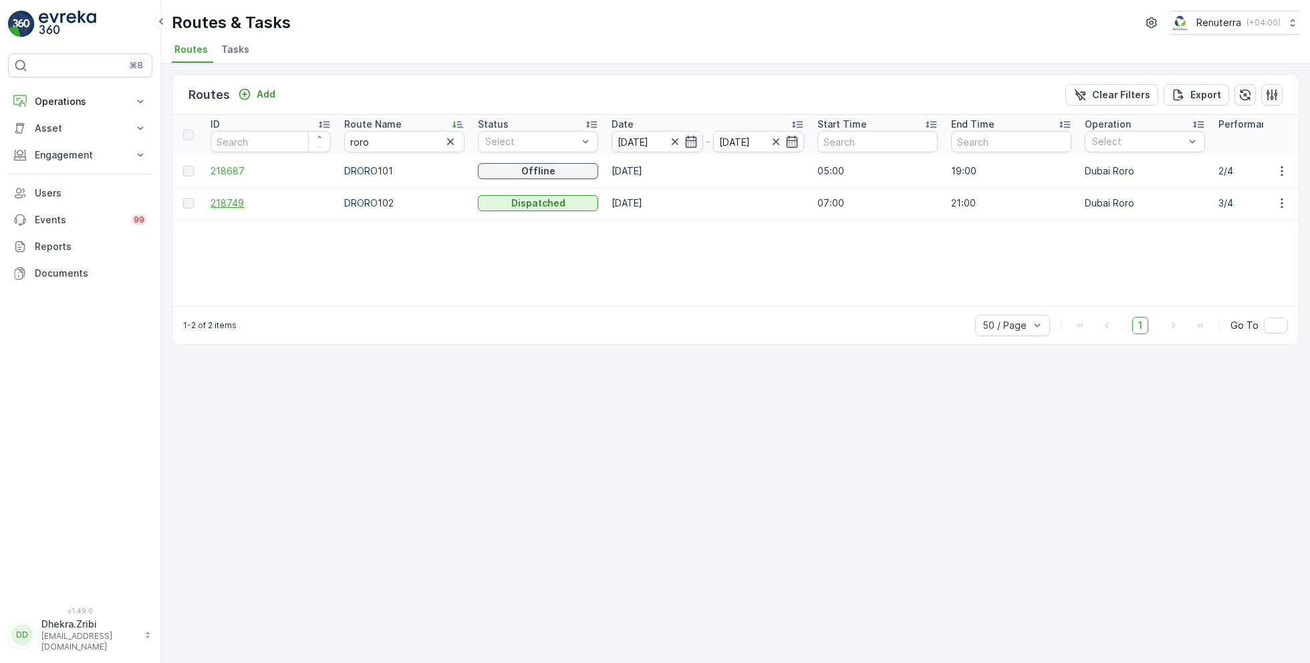
click at [236, 201] on span "218749" at bounding box center [271, 202] width 120 height 13
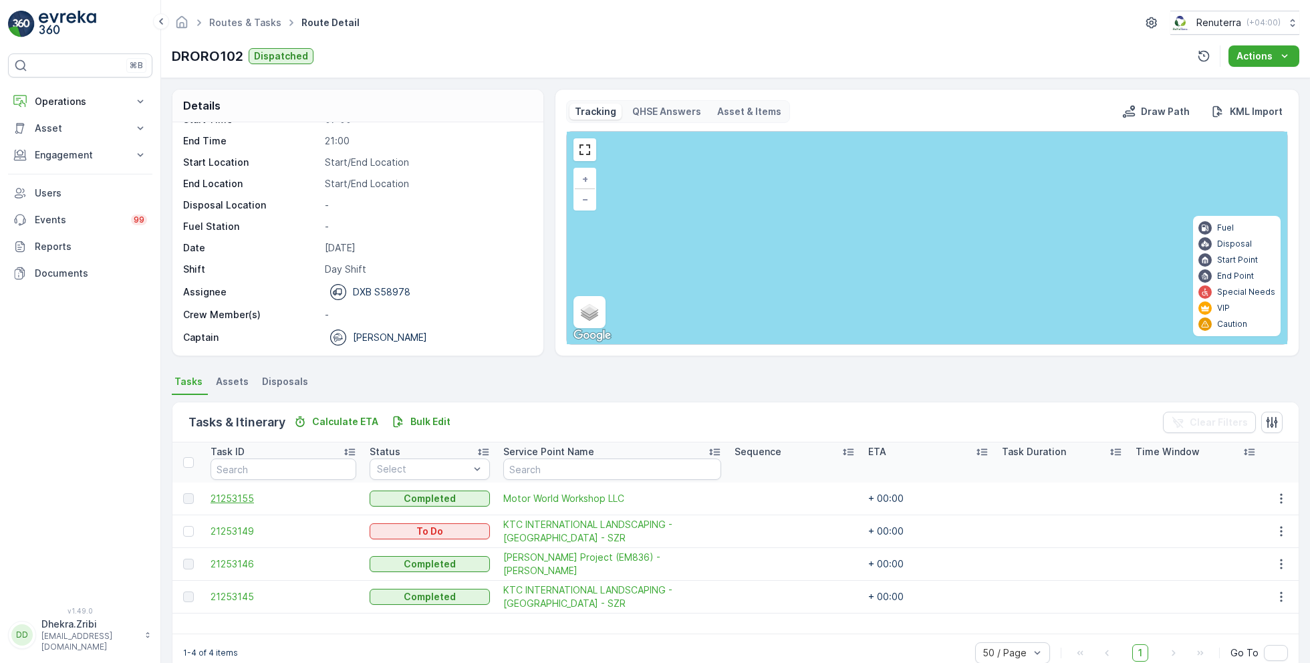
click at [243, 502] on span "21253155" at bounding box center [284, 498] width 146 height 13
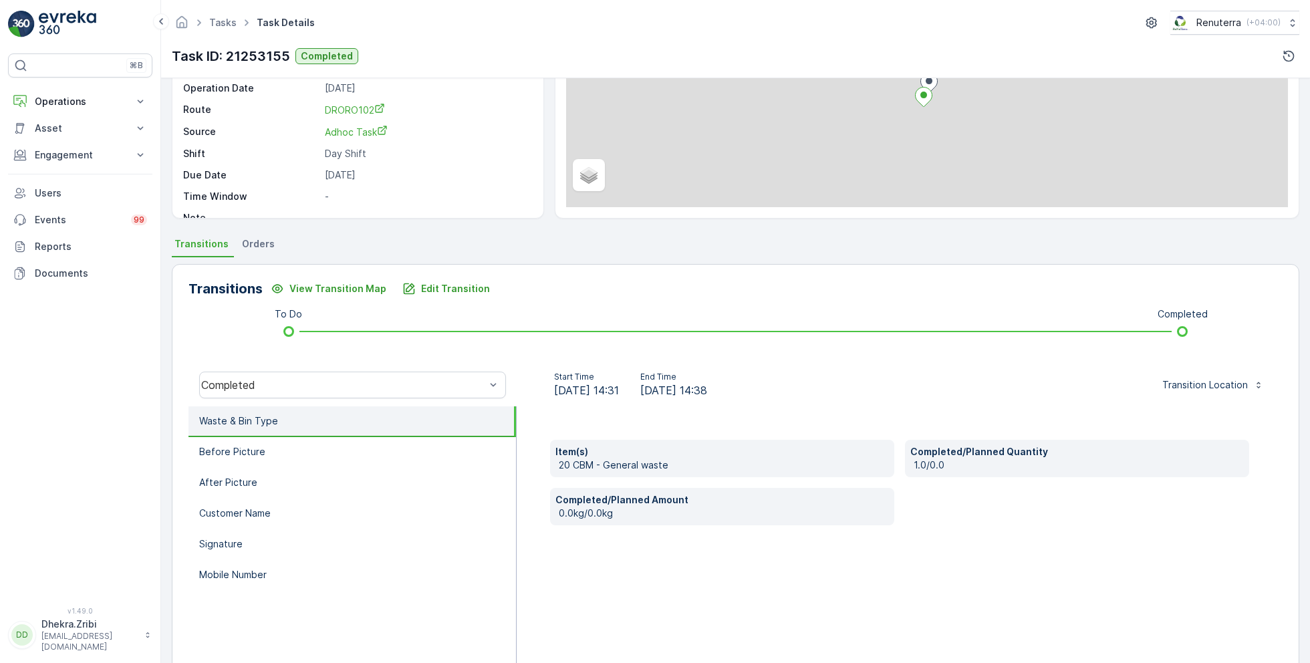
scroll to position [178, 0]
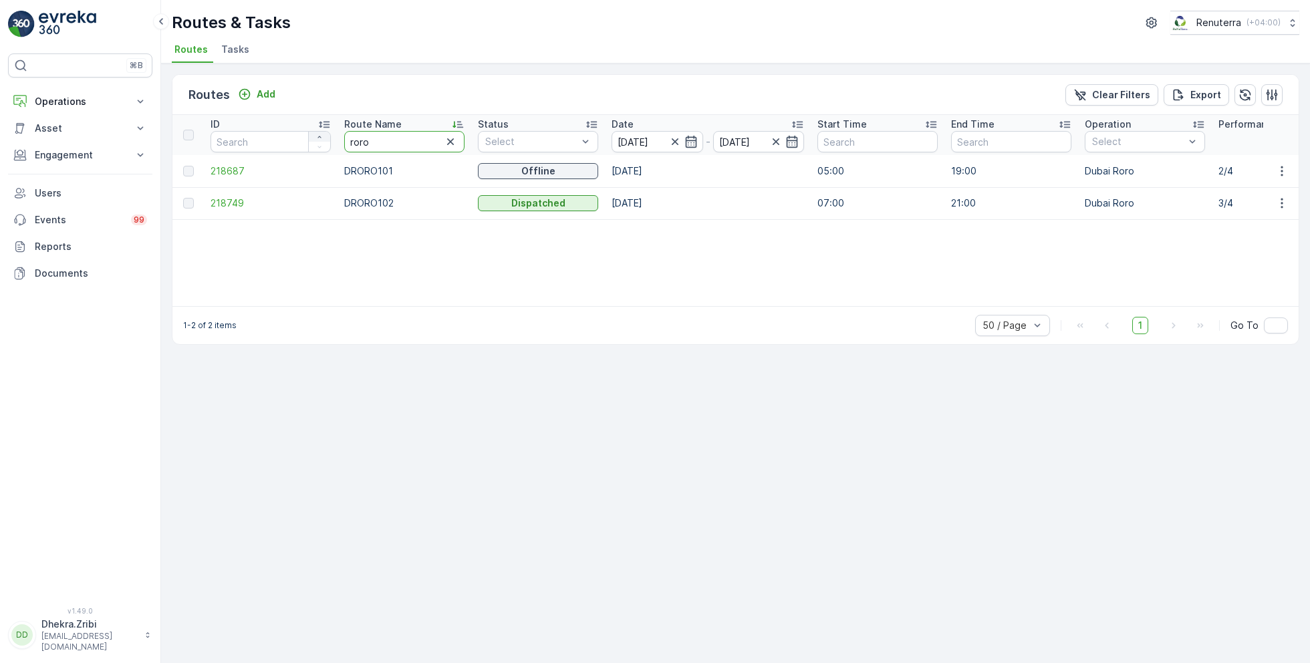
drag, startPoint x: 374, startPoint y: 139, endPoint x: 316, endPoint y: 137, distance: 58.2
type input "hat"
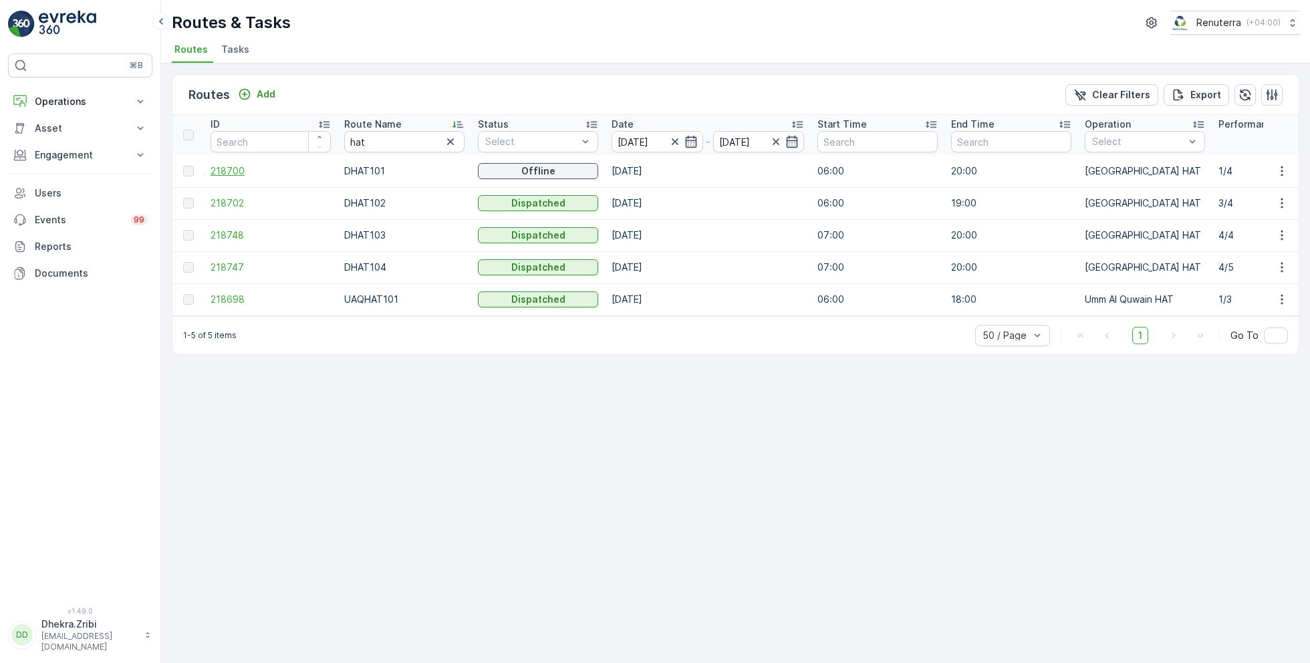
click at [236, 169] on span "218700" at bounding box center [271, 170] width 120 height 13
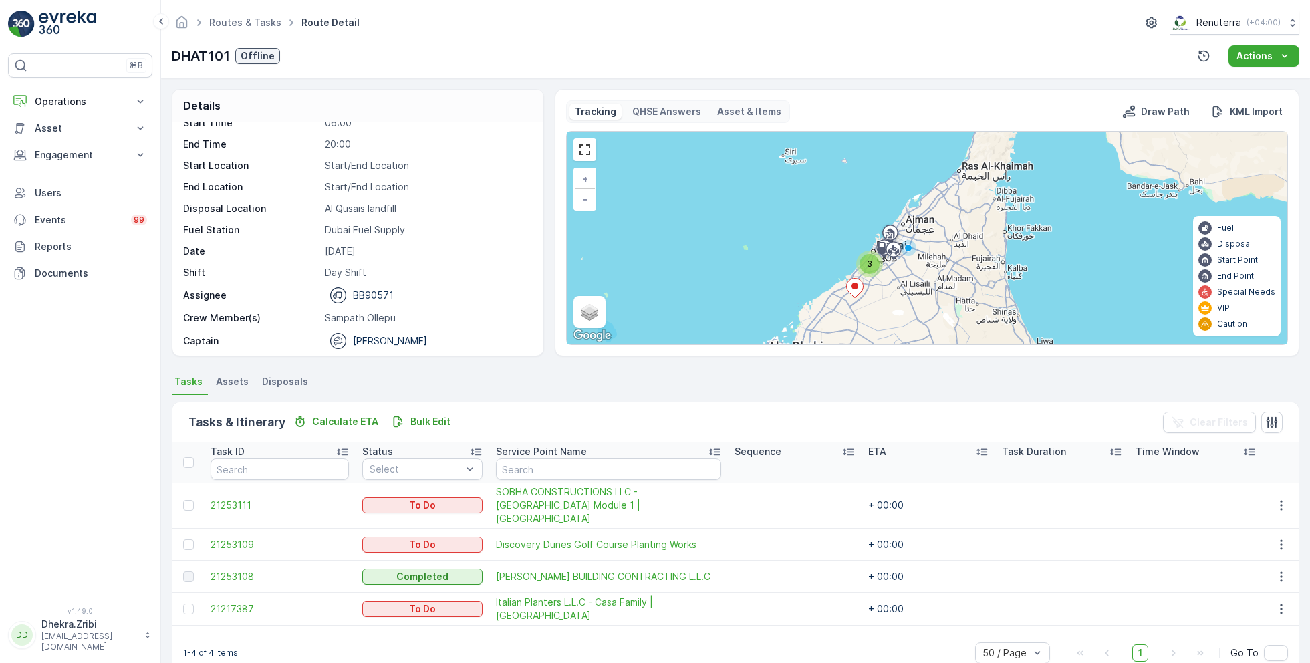
scroll to position [41, 0]
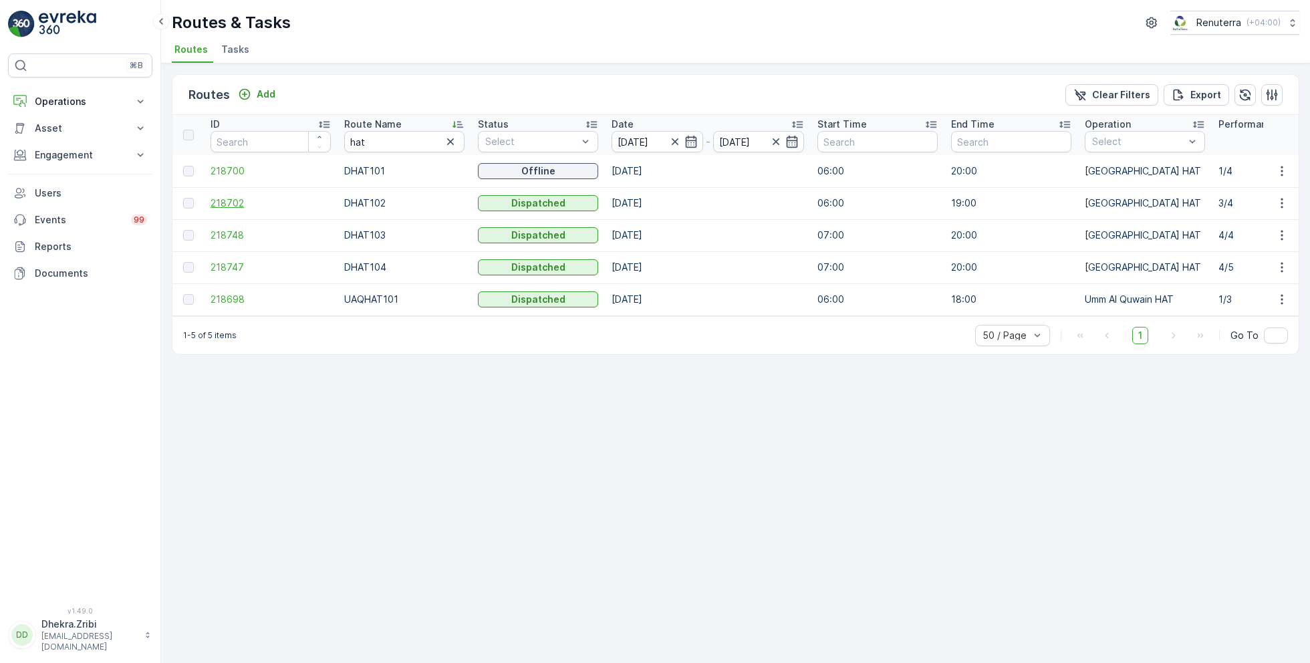
click at [227, 201] on span "218702" at bounding box center [271, 202] width 120 height 13
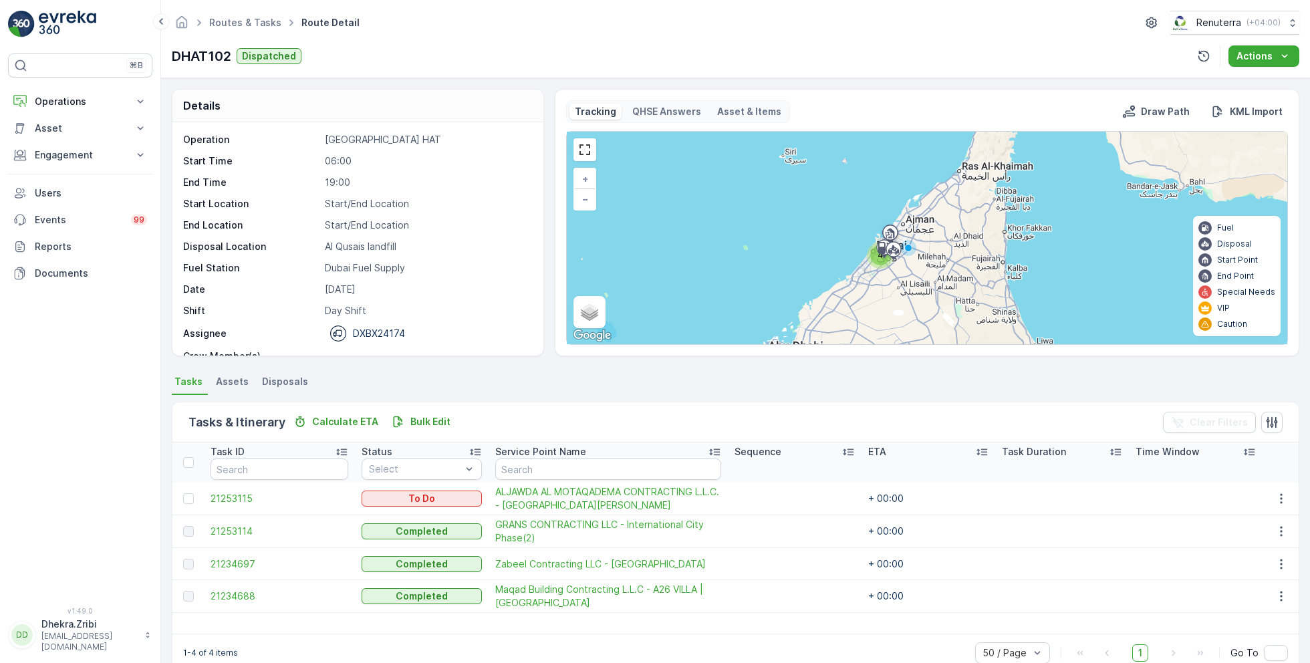
scroll to position [41, 0]
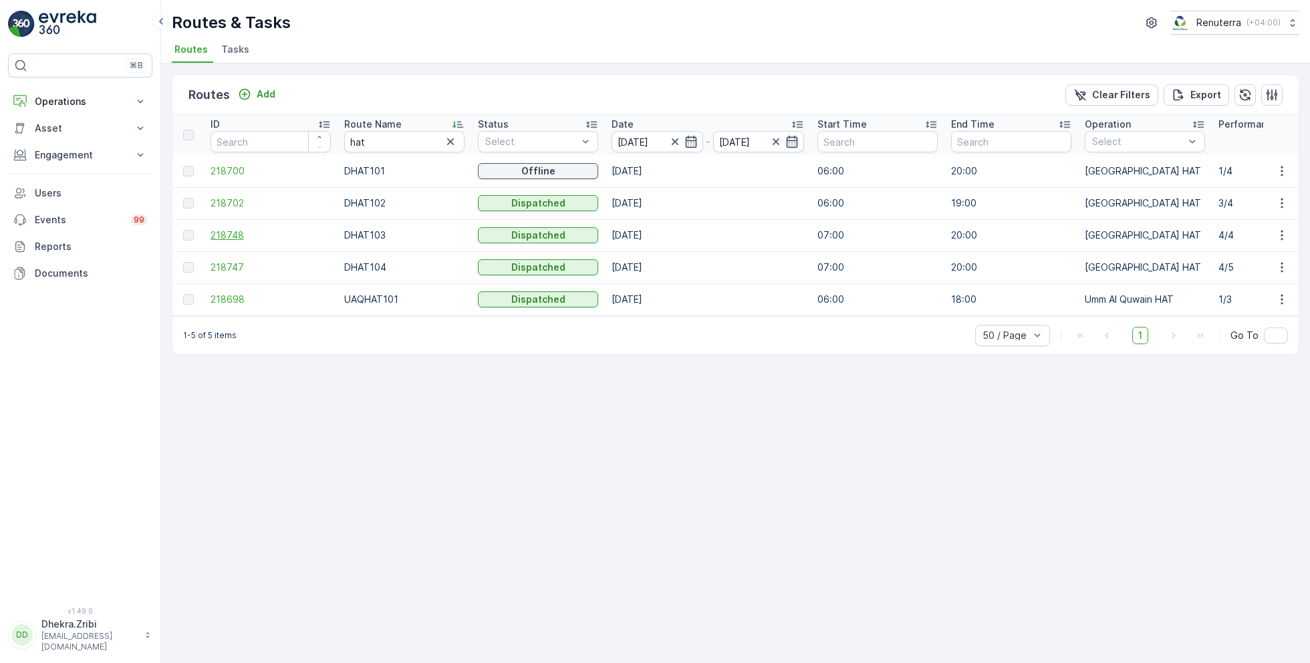
click at [227, 234] on span "218748" at bounding box center [271, 235] width 120 height 13
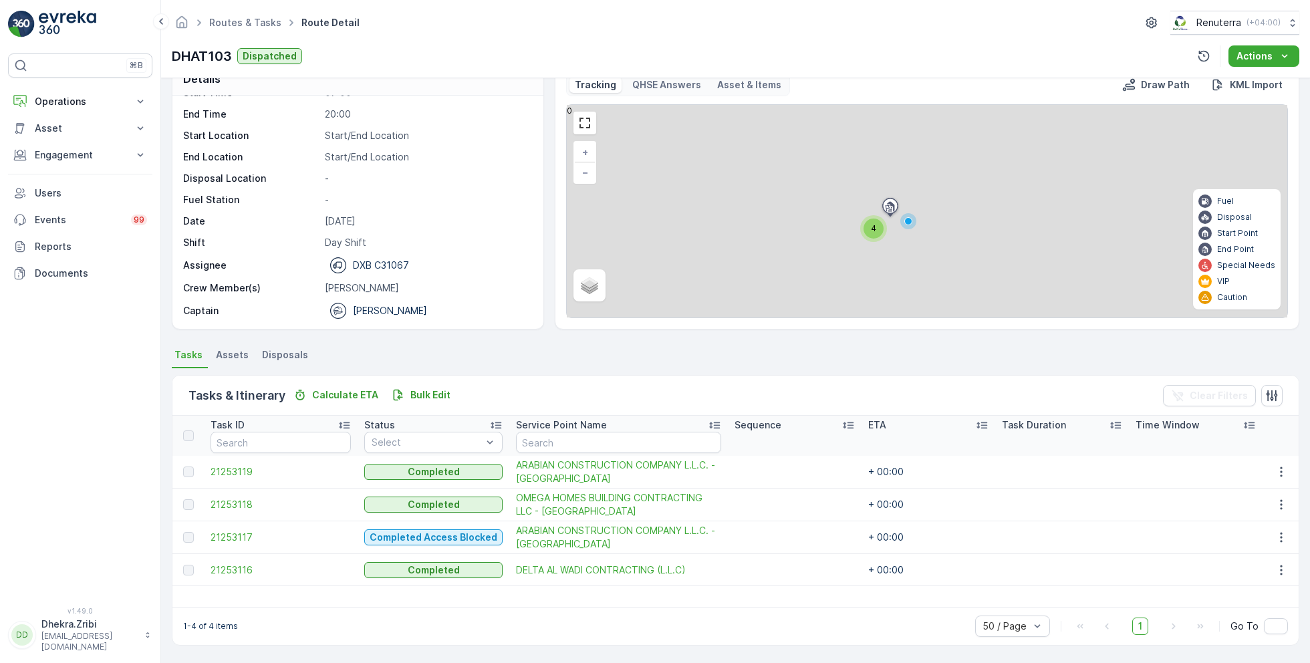
scroll to position [25, 0]
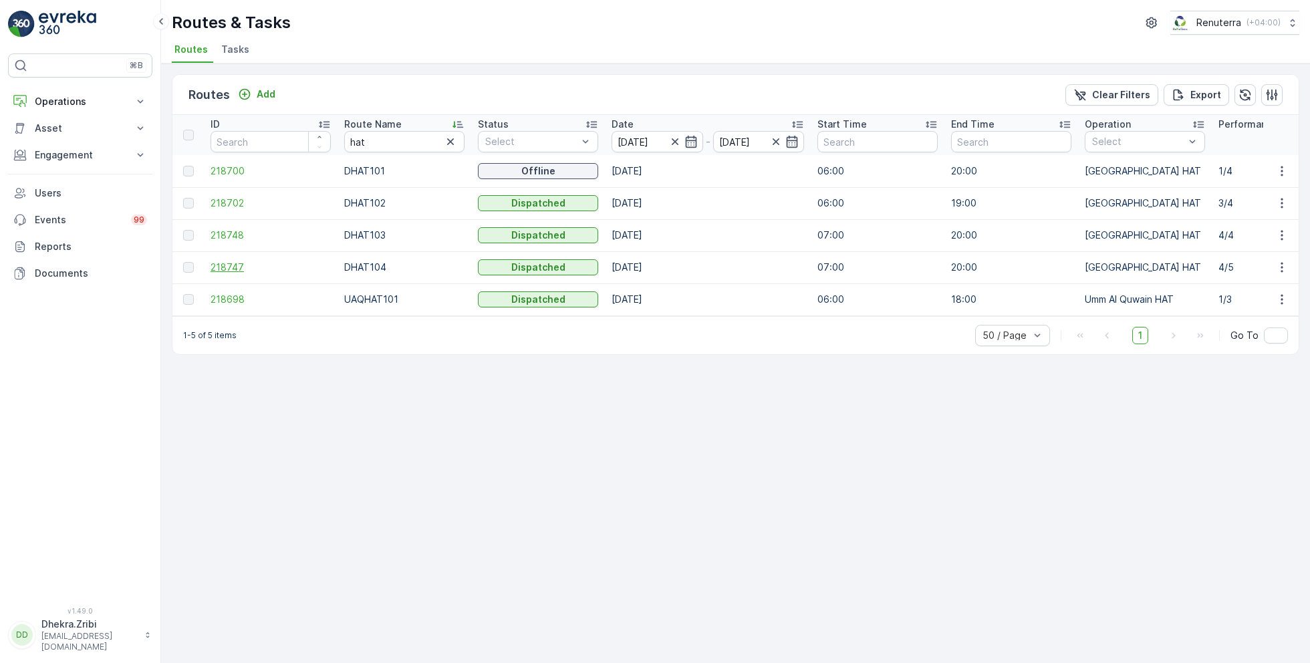
click at [231, 261] on span "218747" at bounding box center [271, 267] width 120 height 13
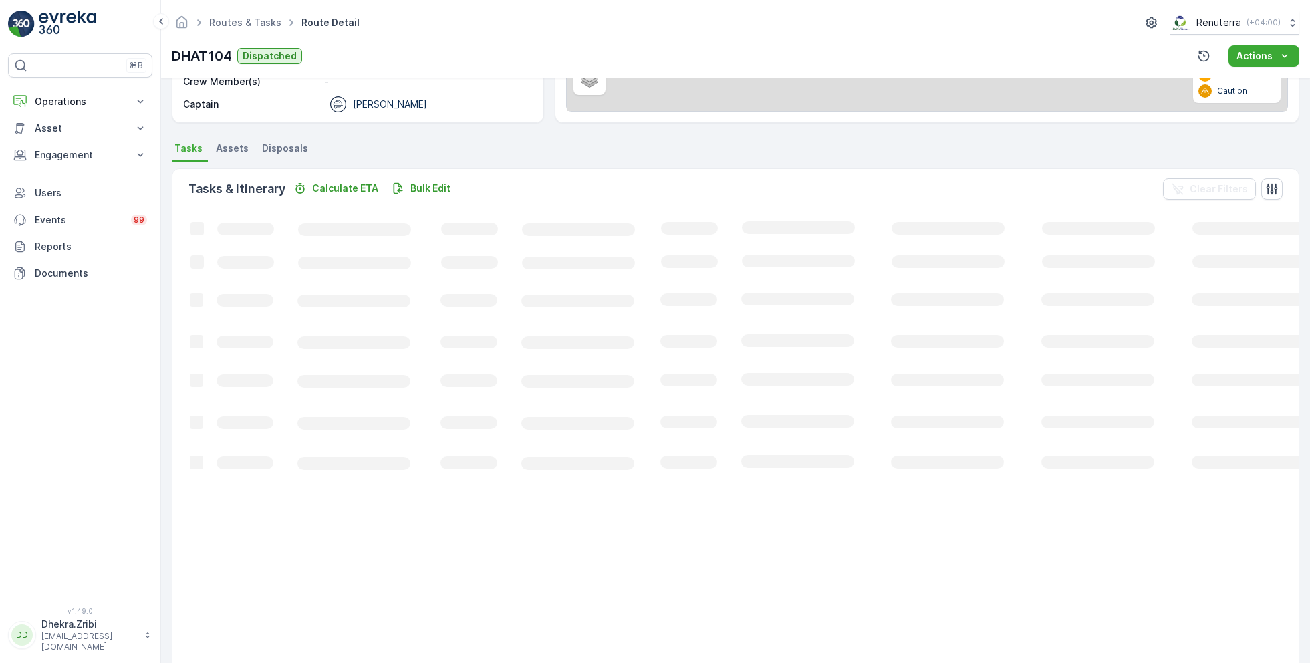
scroll to position [35, 0]
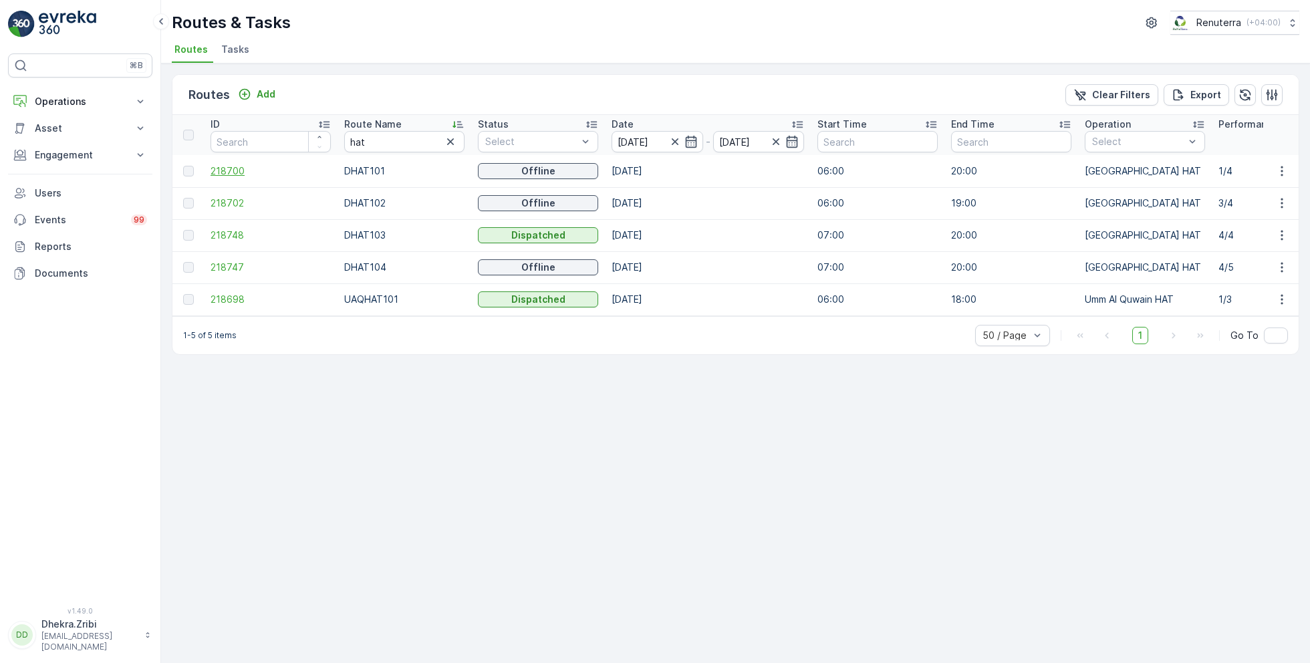
click at [231, 172] on span "218700" at bounding box center [271, 170] width 120 height 13
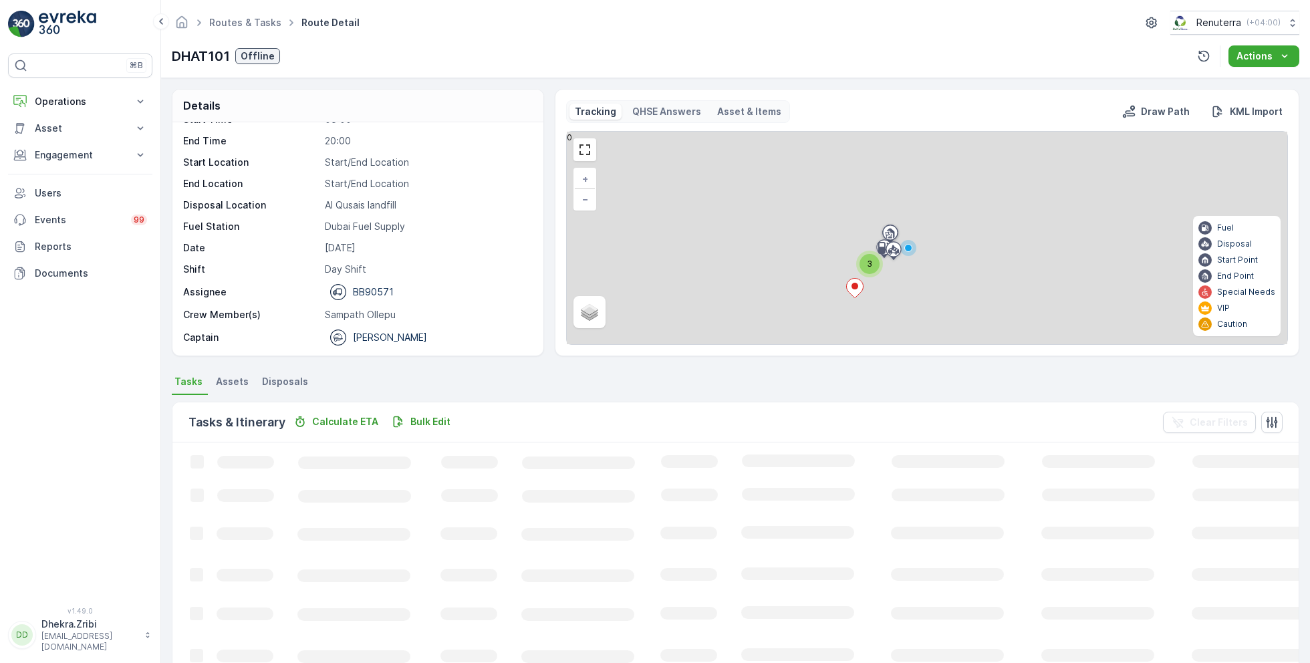
scroll to position [25, 0]
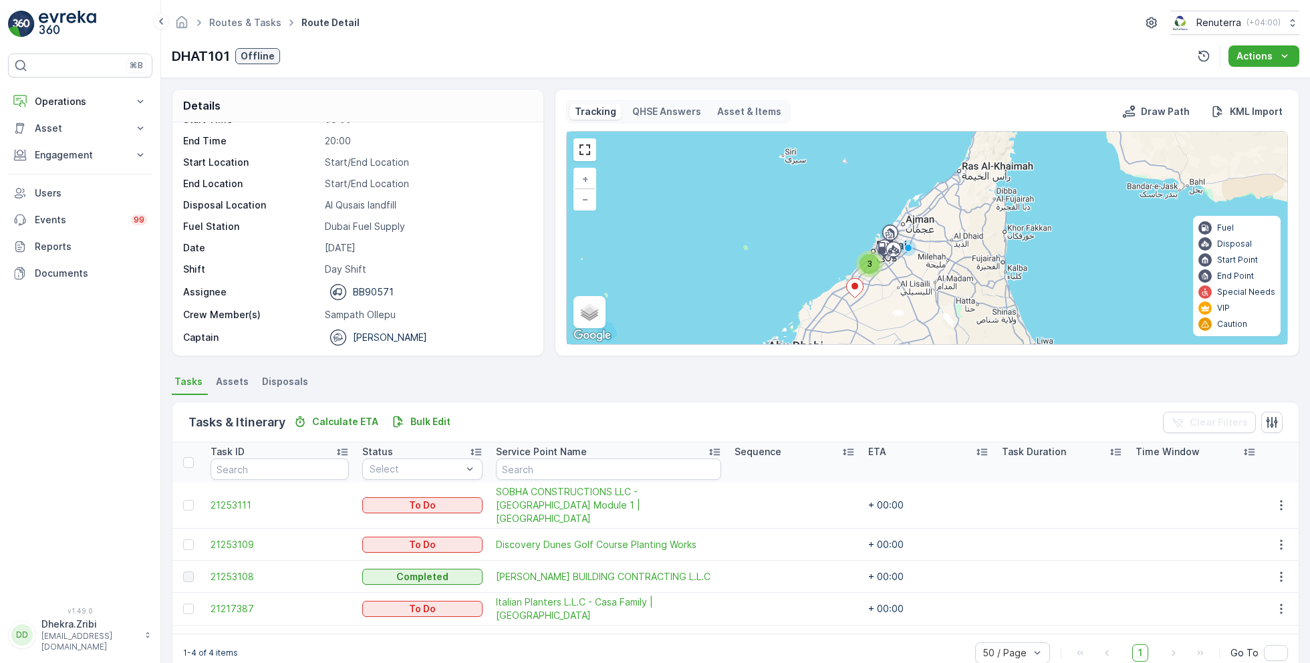
scroll to position [25, 0]
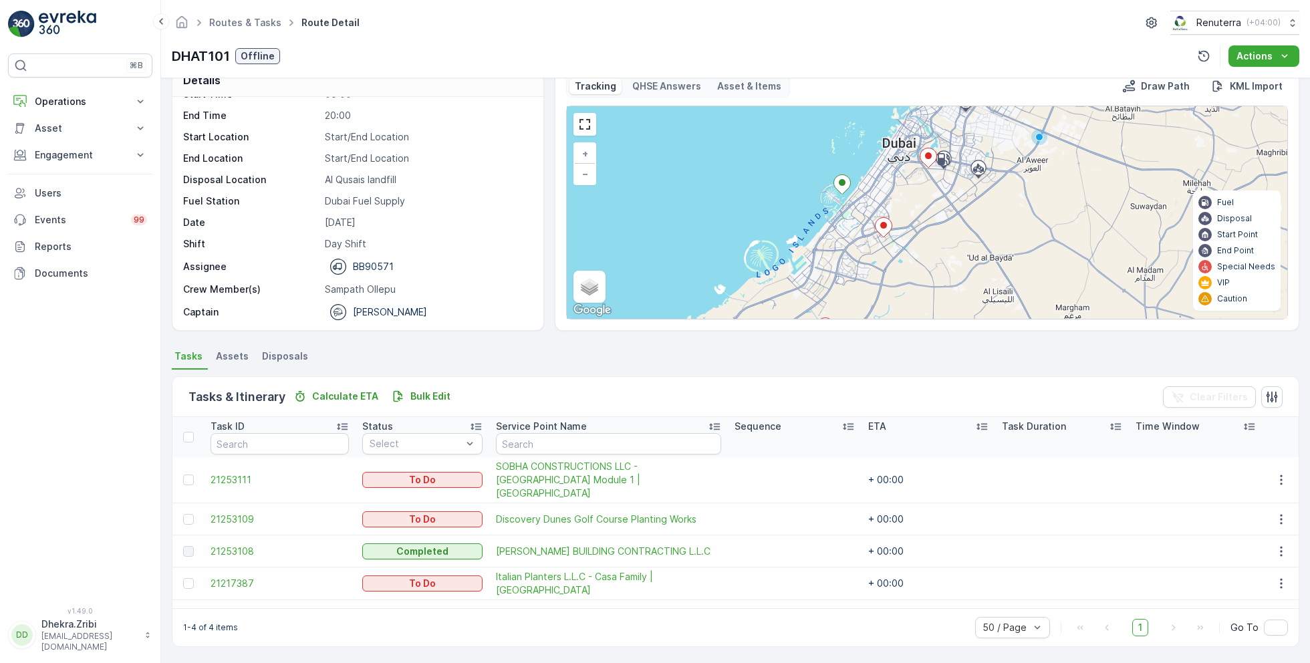
click at [862, 250] on div "+ − Satellite Roadmap Terrain Hybrid Leaflet Keyboard shortcuts Map Data Map da…" at bounding box center [927, 212] width 720 height 213
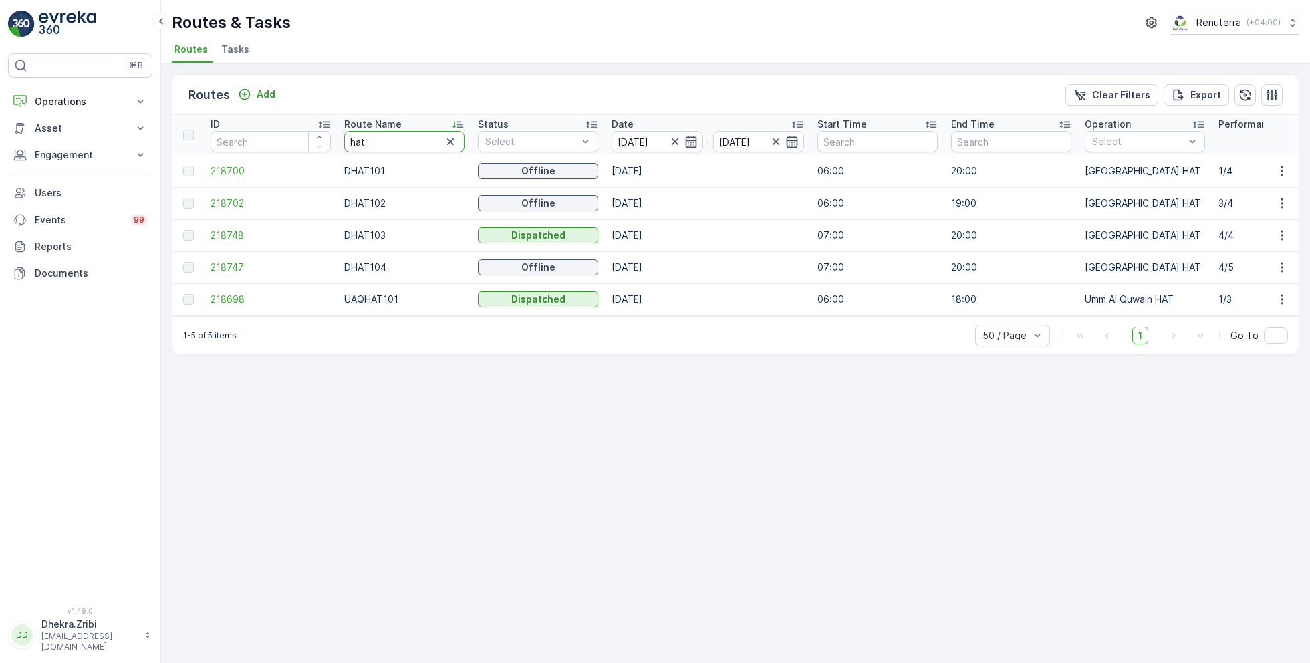
drag, startPoint x: 373, startPoint y: 140, endPoint x: 291, endPoint y: 138, distance: 82.3
type input "roro"
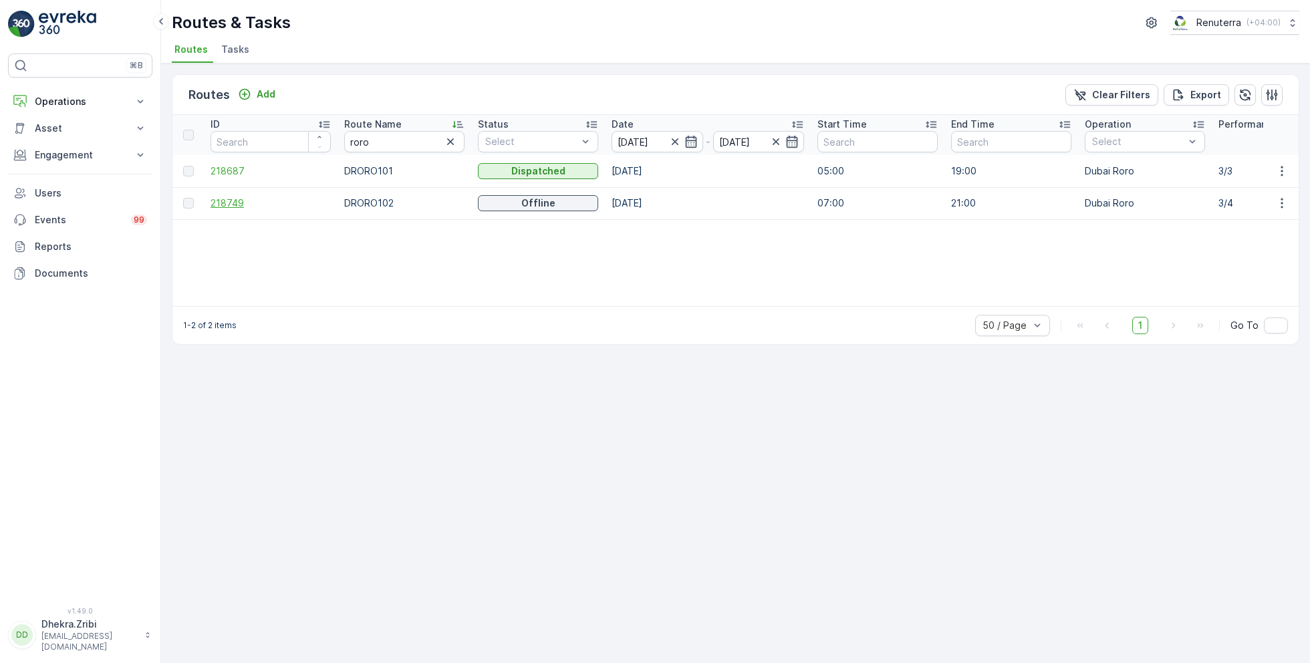
click at [225, 196] on span "218749" at bounding box center [271, 202] width 120 height 13
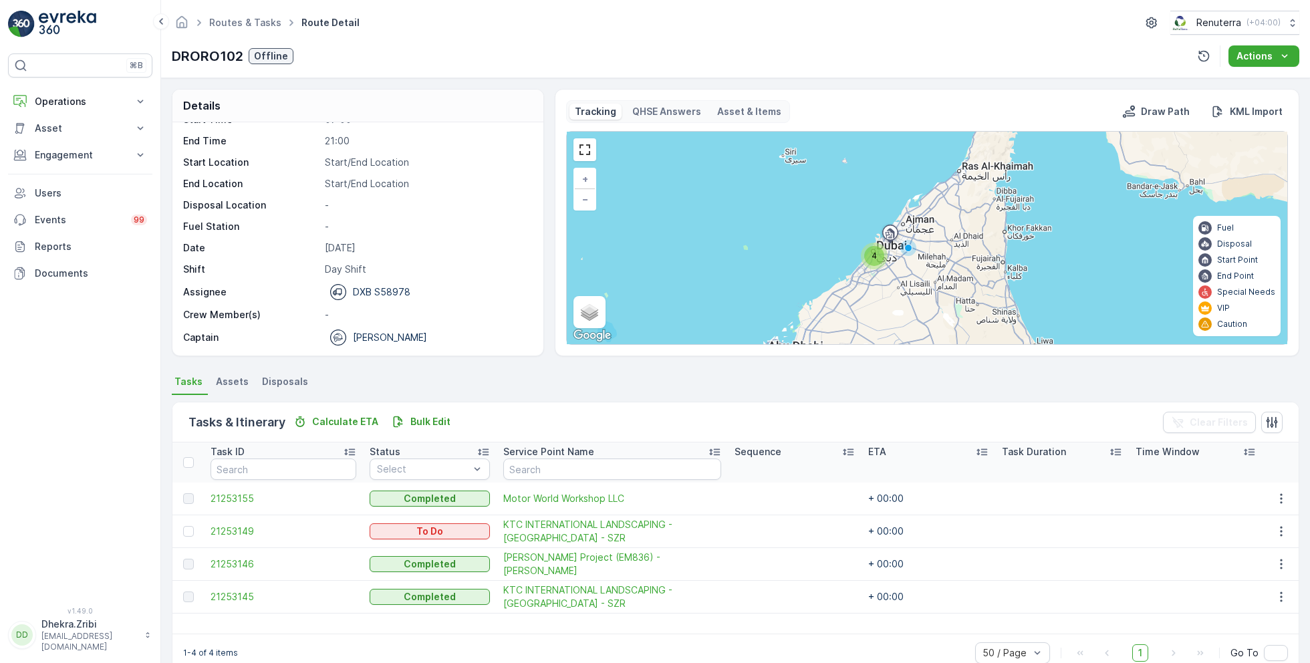
scroll to position [25, 0]
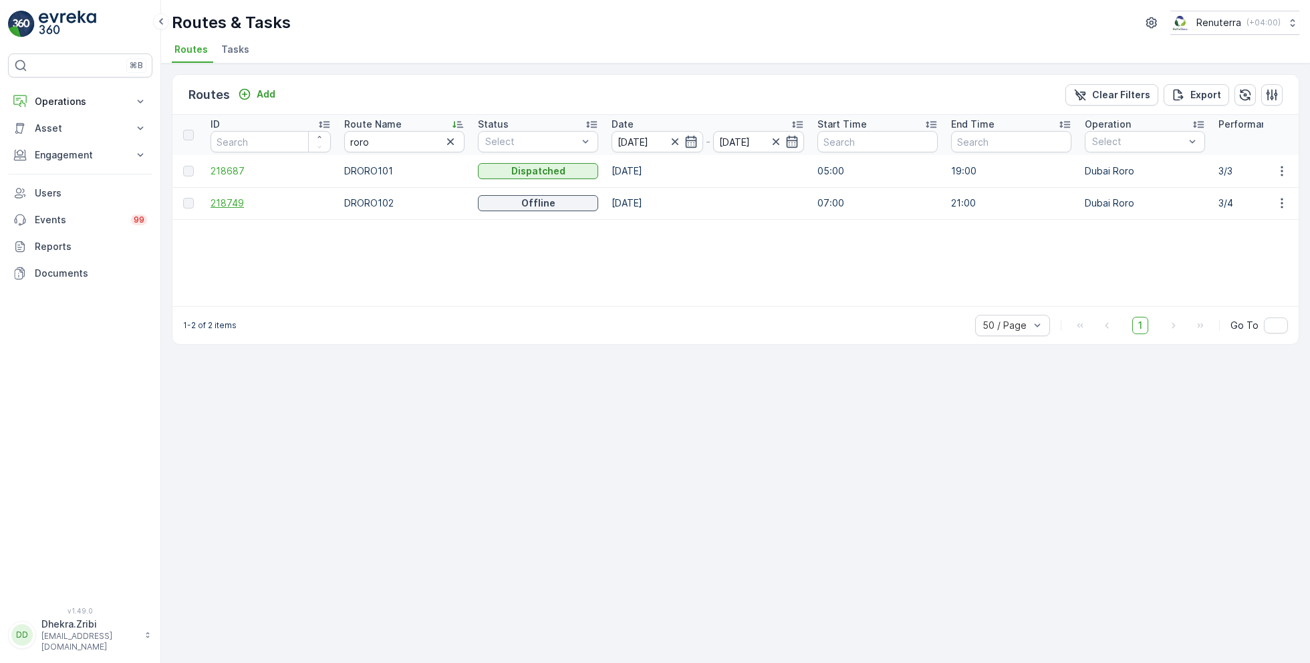
click at [229, 201] on span "218749" at bounding box center [271, 202] width 120 height 13
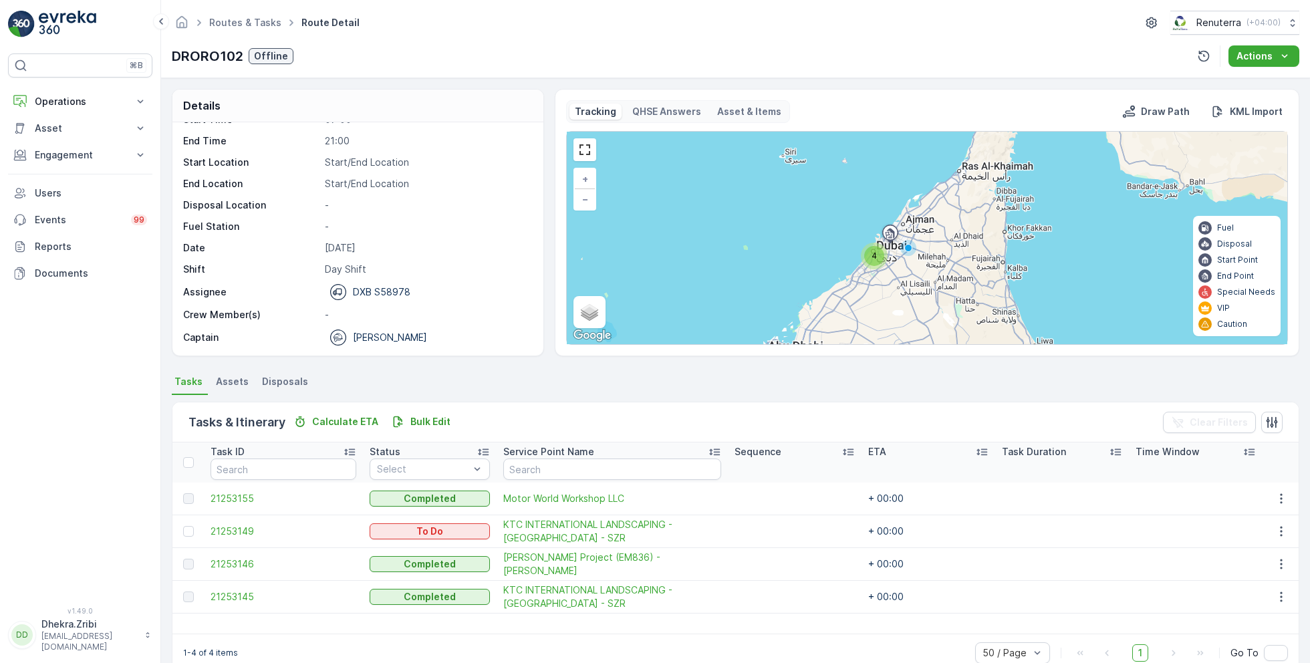
scroll to position [25, 0]
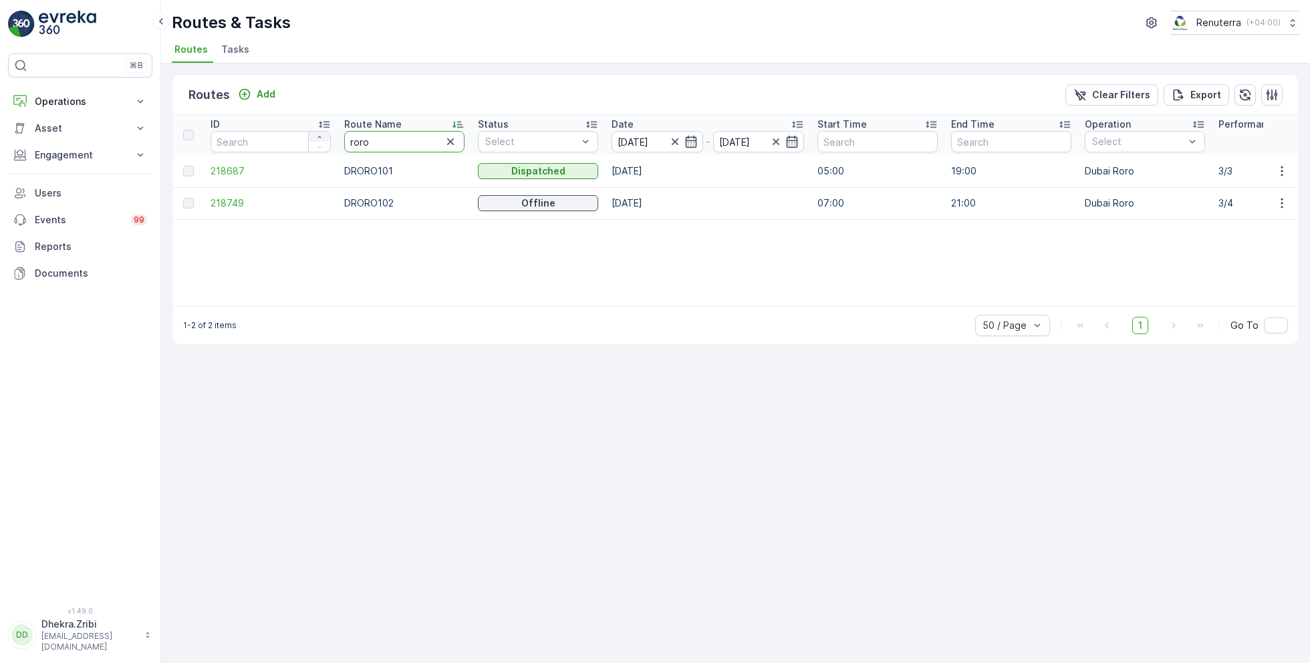
drag, startPoint x: 370, startPoint y: 142, endPoint x: 309, endPoint y: 139, distance: 60.9
type input "hat"
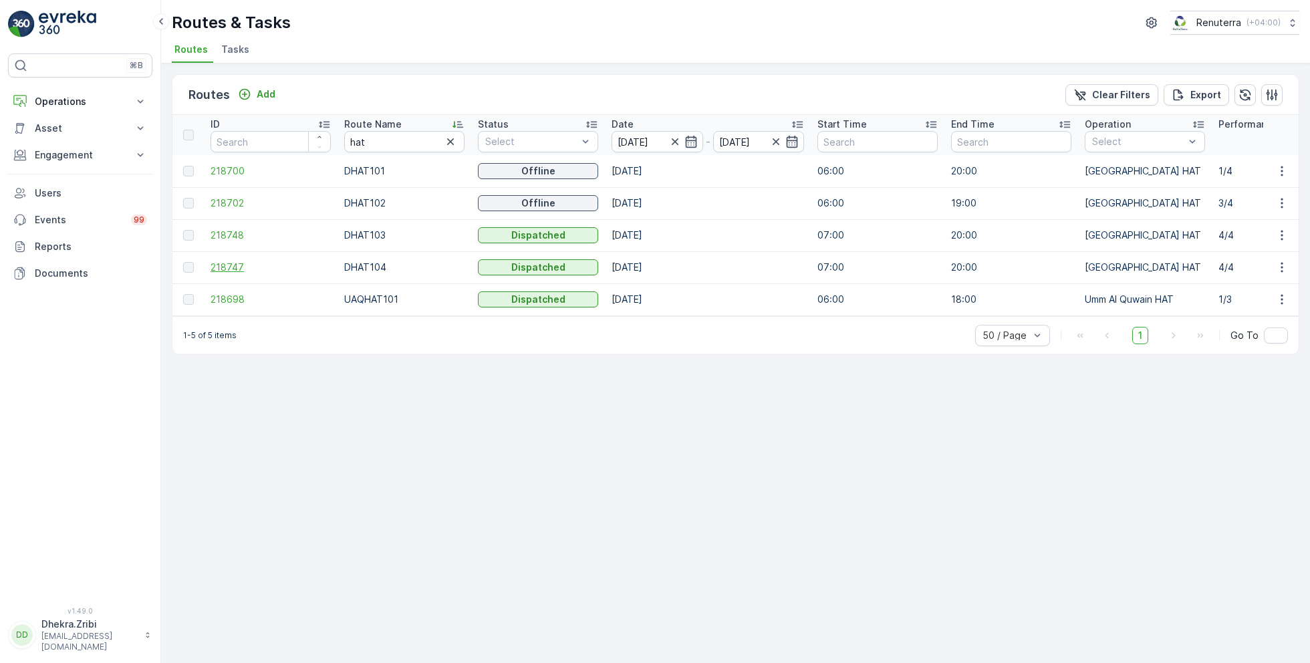
click at [224, 261] on span "218747" at bounding box center [271, 267] width 120 height 13
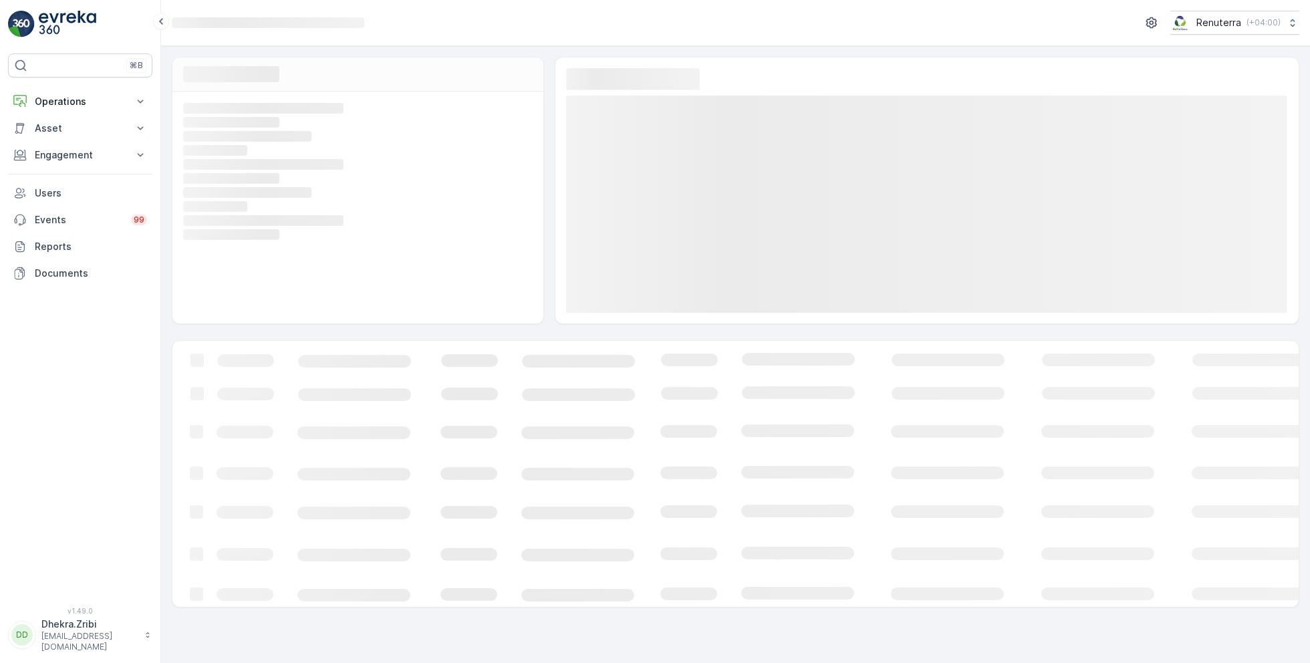
click at [224, 261] on div "Loading... Loading... Loading... Loading... Loading... Loading... Loading... Lo…" at bounding box center [357, 208] width 371 height 232
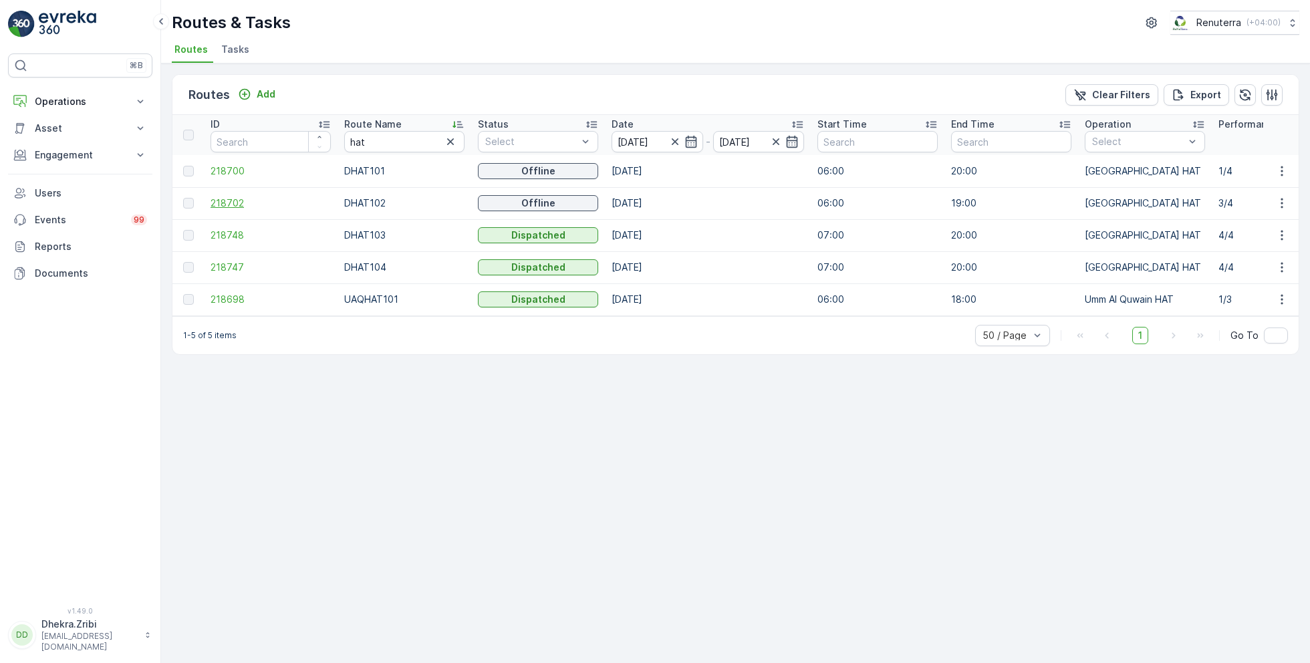
click at [231, 201] on span "218702" at bounding box center [271, 202] width 120 height 13
